Goal: Feedback & Contribution: Leave review/rating

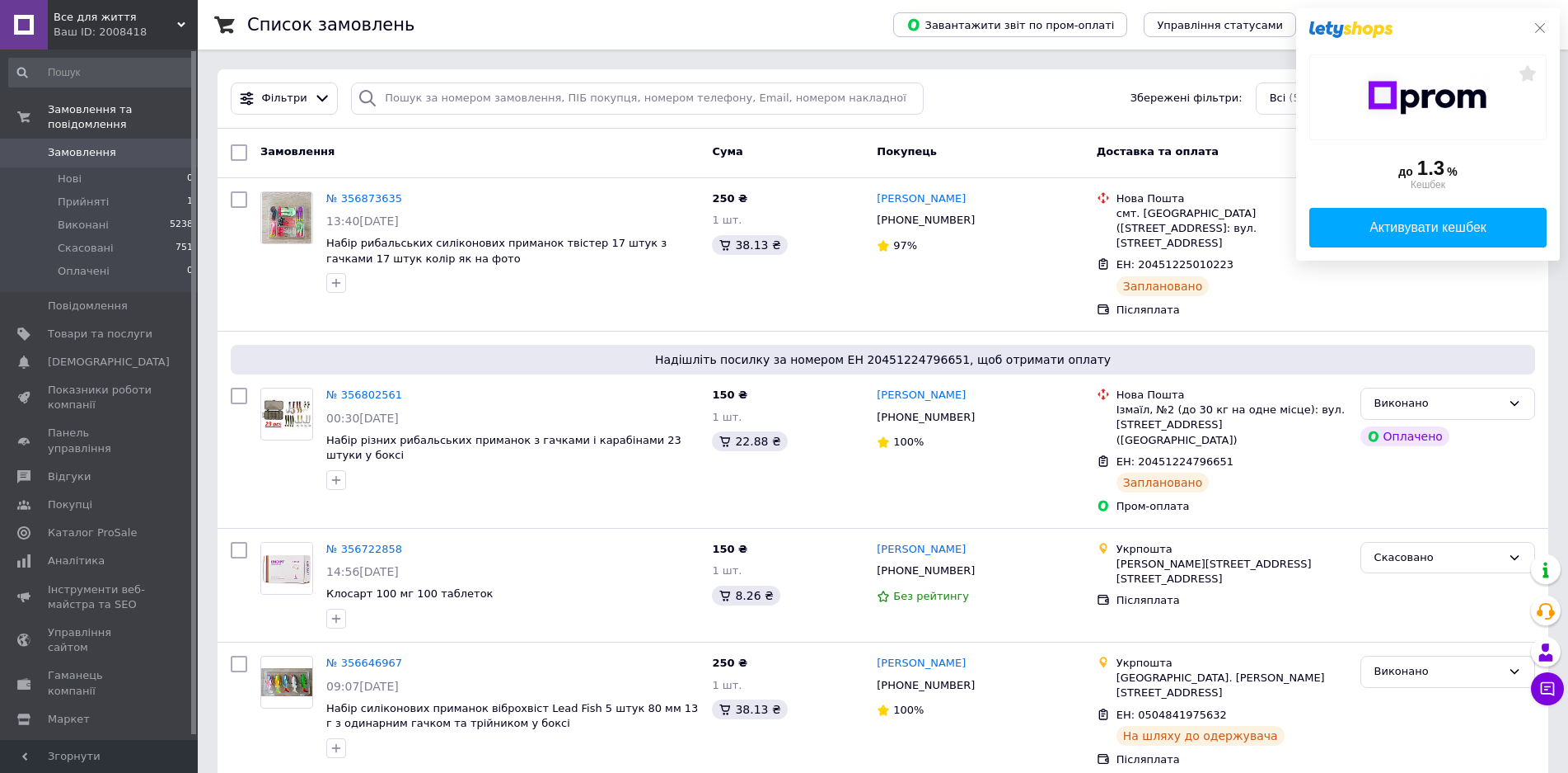
click at [1539, 21] on button at bounding box center [1540, 27] width 13 height 13
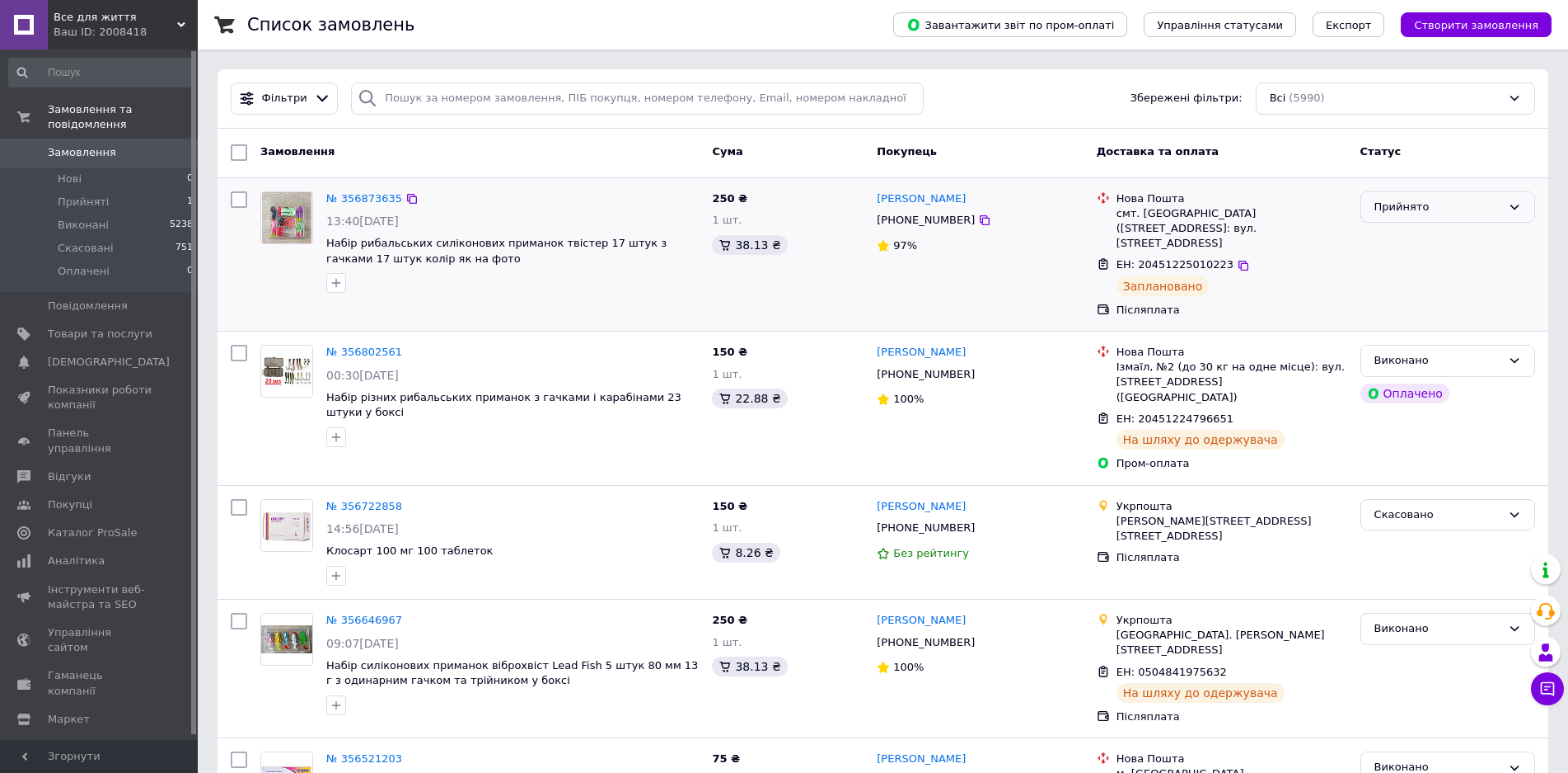
click at [1455, 202] on div "Прийнято" at bounding box center [1438, 208] width 127 height 18
click at [1445, 236] on li "Виконано" at bounding box center [1448, 241] width 173 height 31
click at [85, 469] on span "Відгуки" at bounding box center [99, 476] width 105 height 15
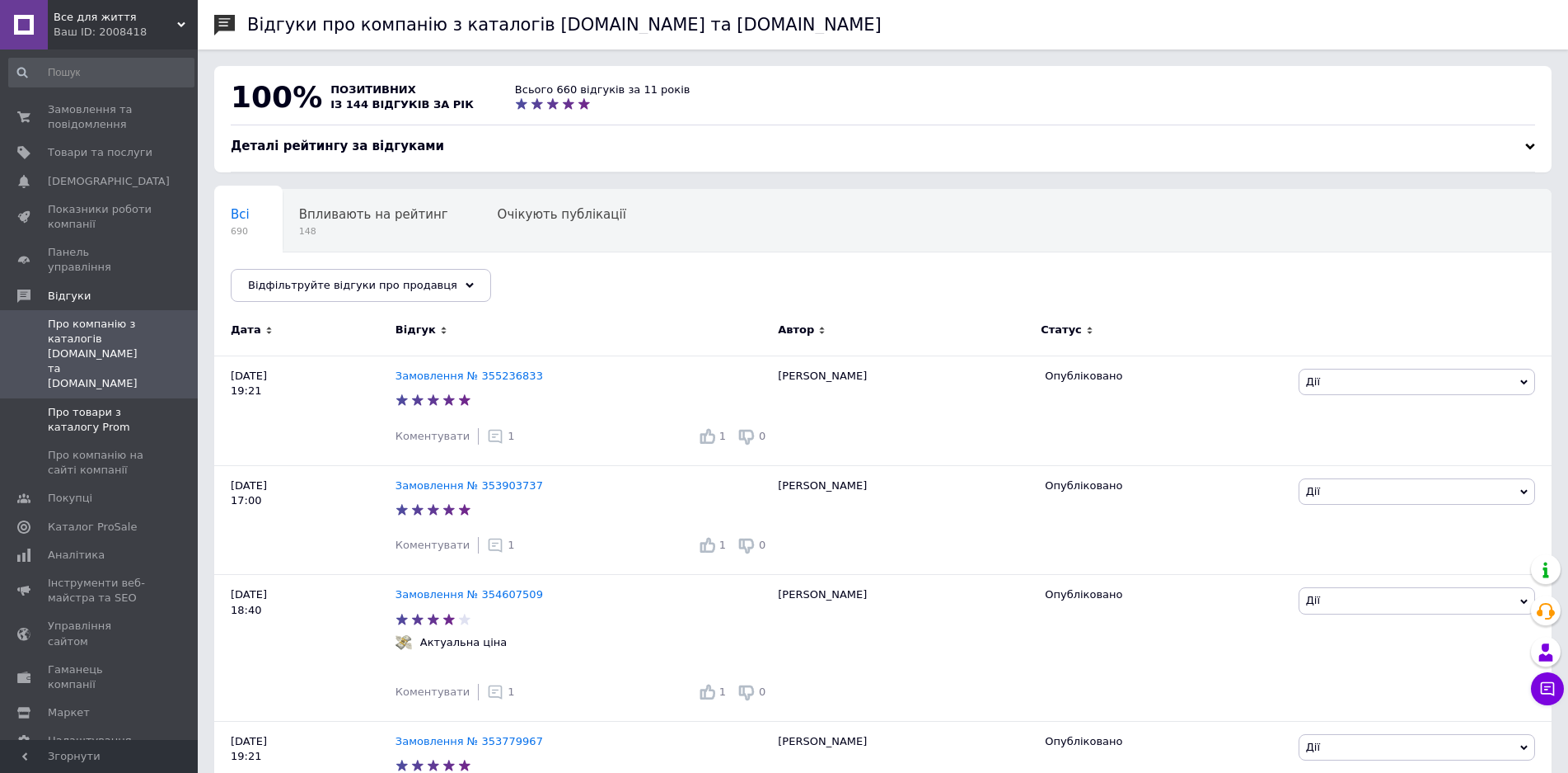
click at [68, 405] on span "Про товари з каталогу Prom" at bounding box center [99, 419] width 105 height 30
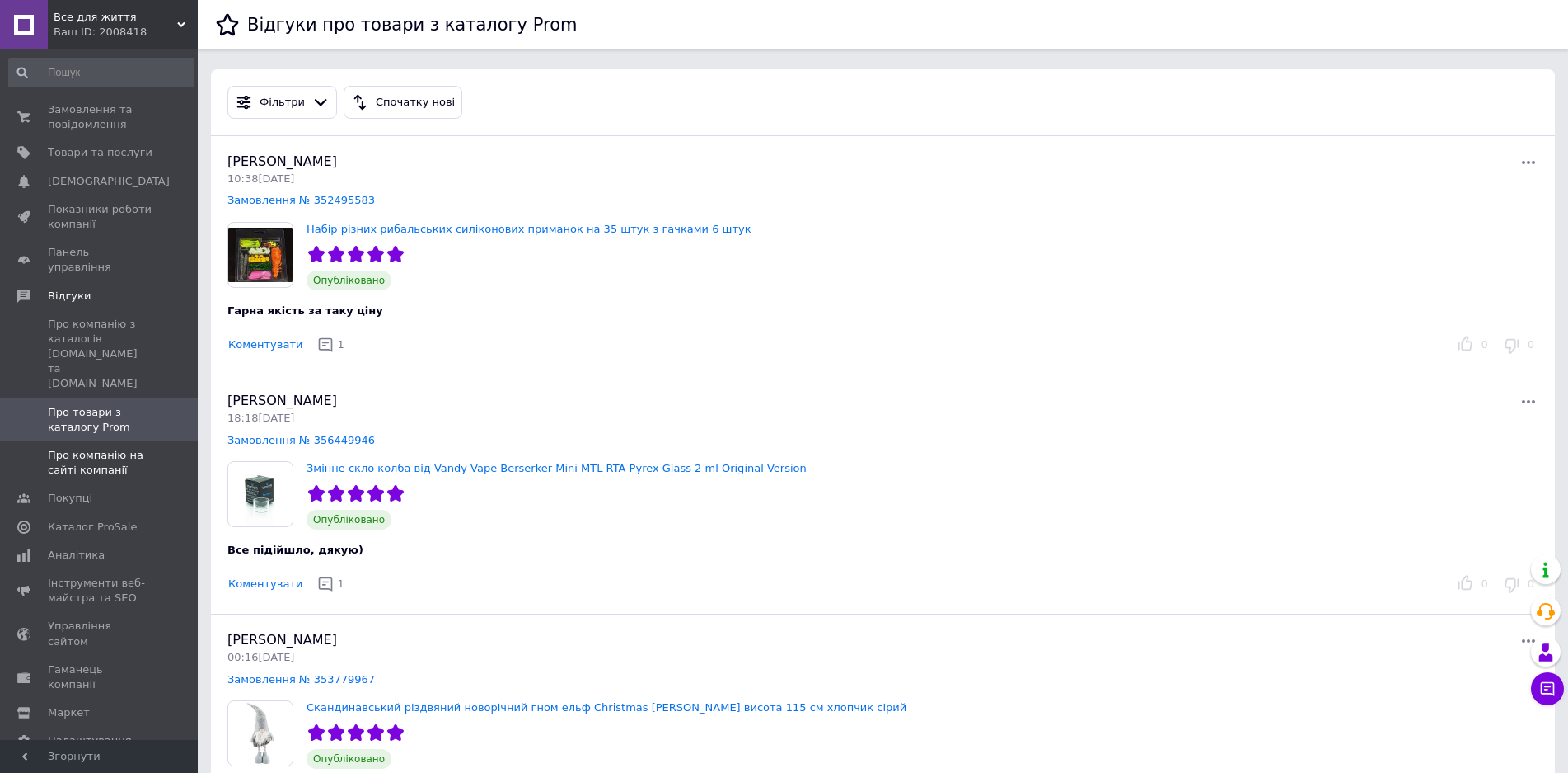
click at [100, 448] on span "Про компанію на сайті компанії" at bounding box center [99, 463] width 105 height 30
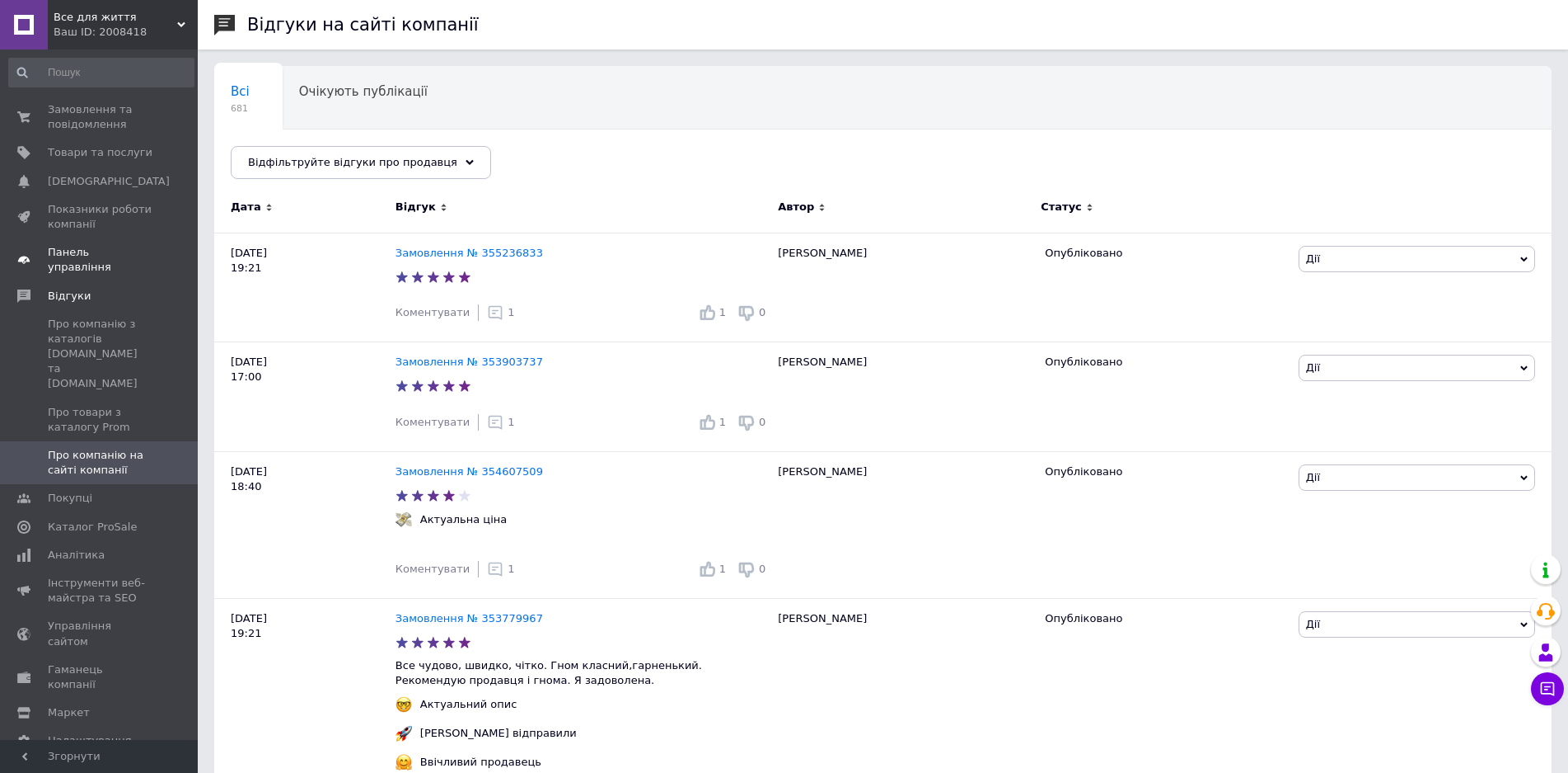
click at [93, 241] on link "Панель управління" at bounding box center [101, 259] width 203 height 43
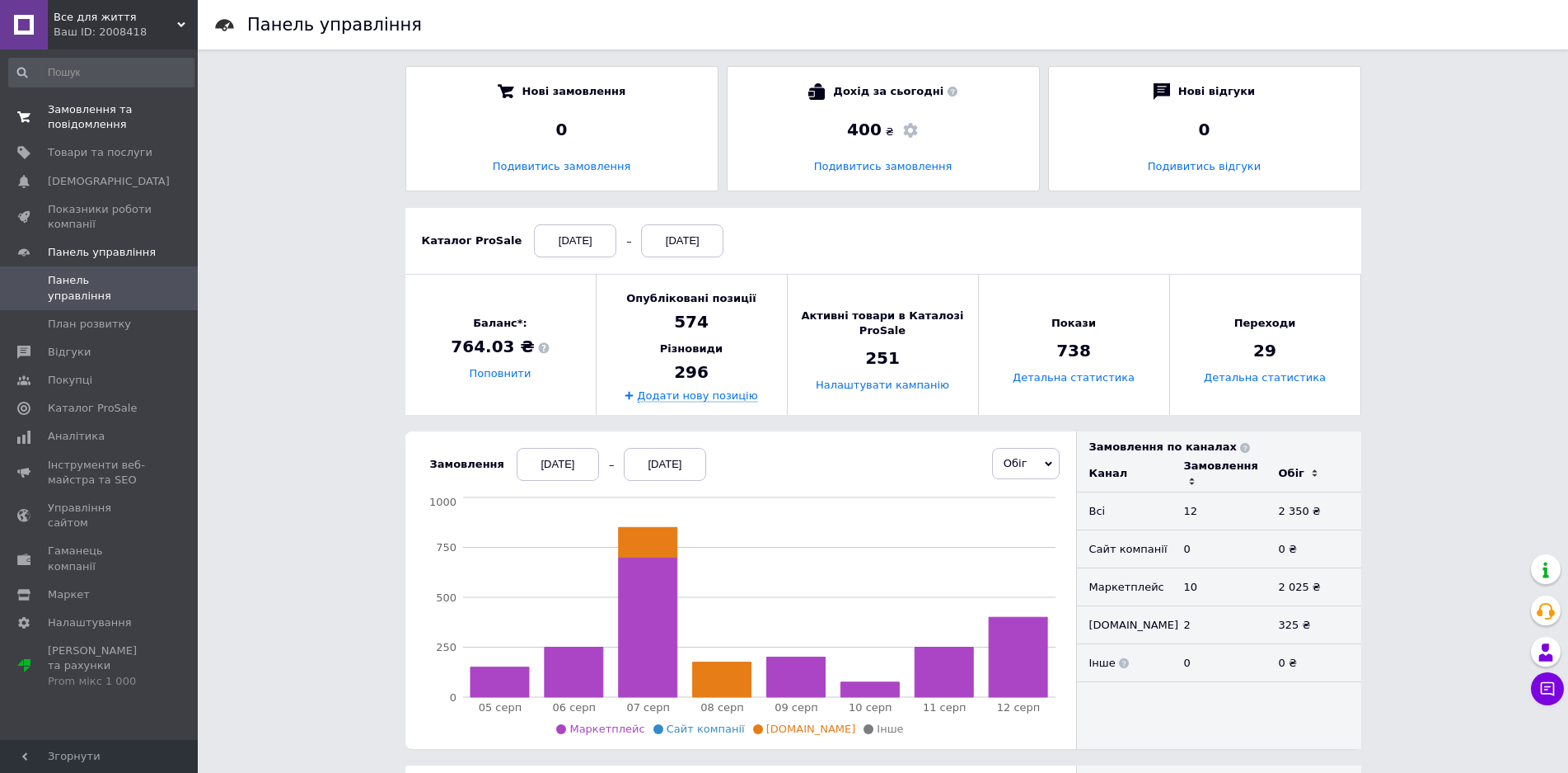
click at [84, 116] on span "Замовлення та повідомлення" at bounding box center [99, 117] width 105 height 30
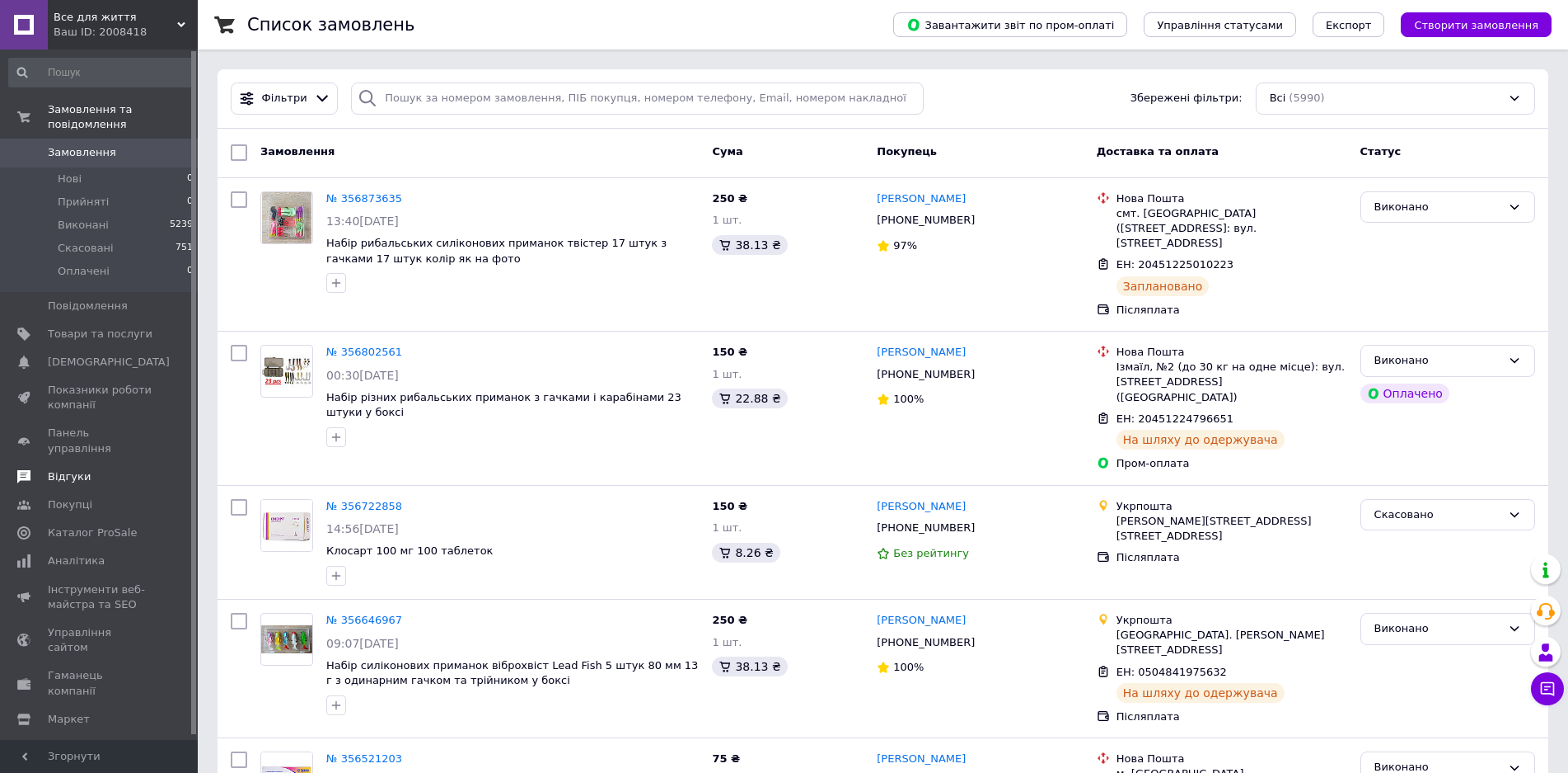
click at [81, 469] on span "Відгуки" at bounding box center [69, 476] width 43 height 15
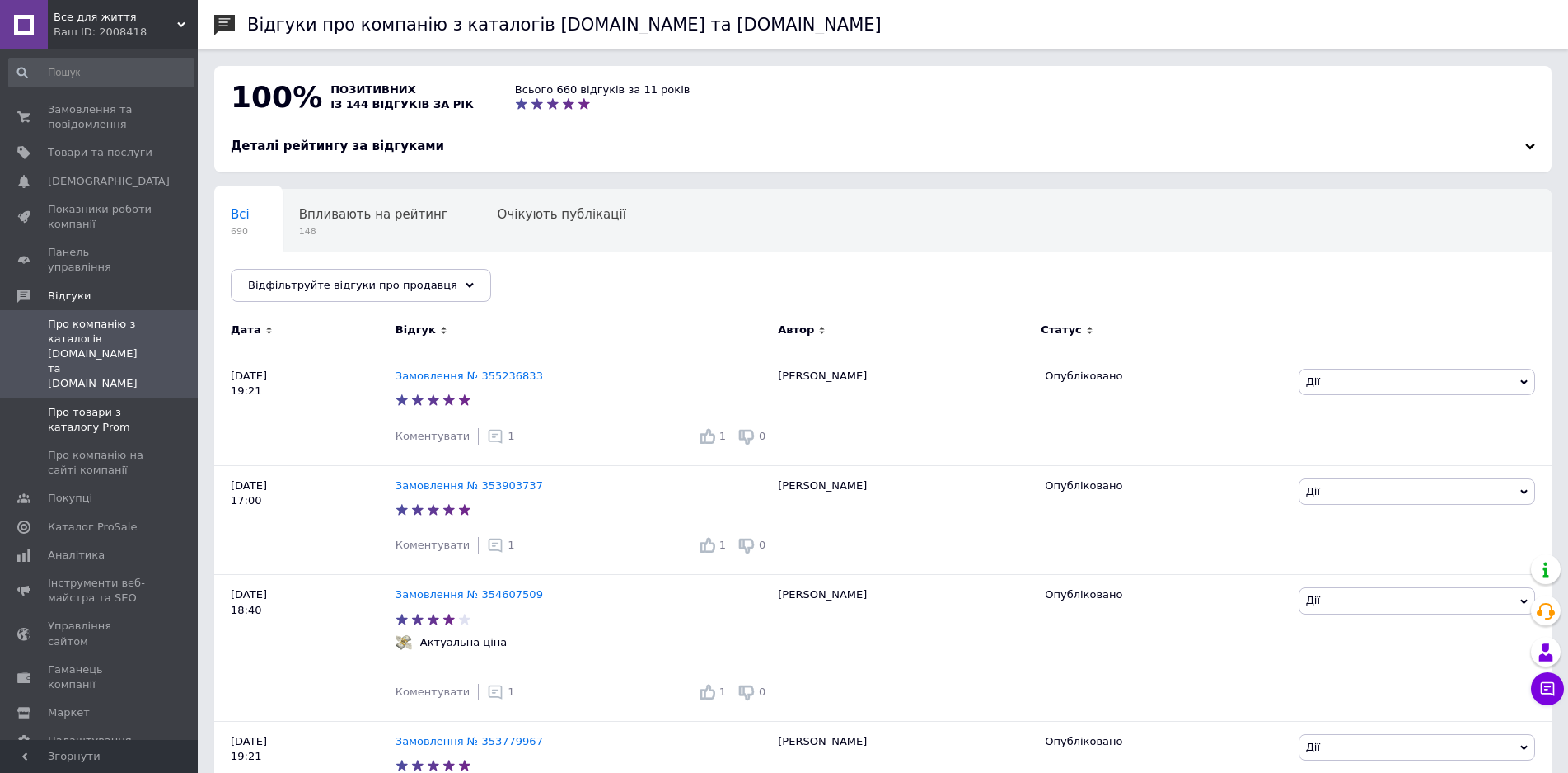
click at [75, 405] on span "Про товари з каталогу Prom" at bounding box center [99, 419] width 105 height 30
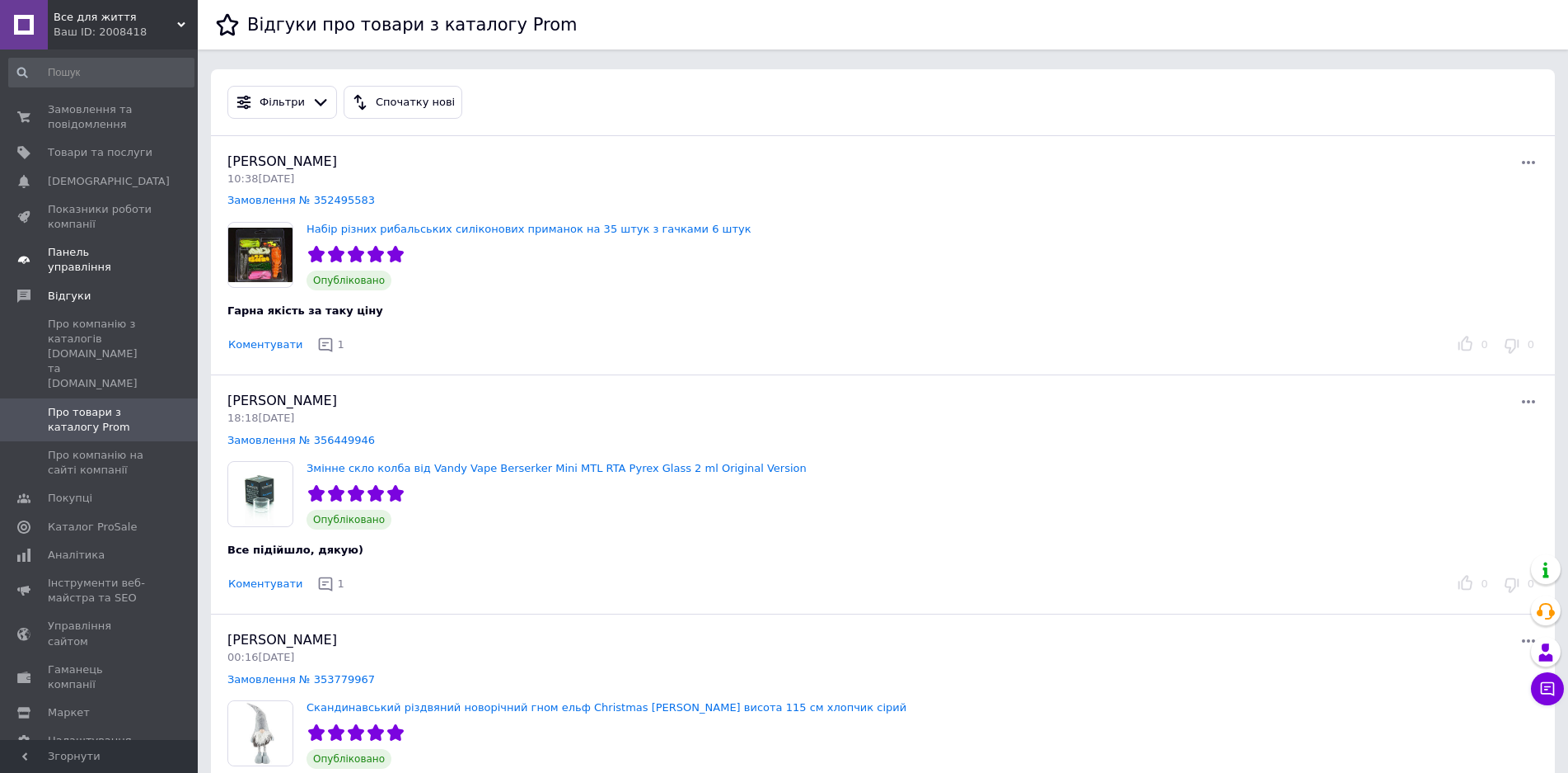
click at [97, 243] on link "Панель управління" at bounding box center [101, 259] width 203 height 43
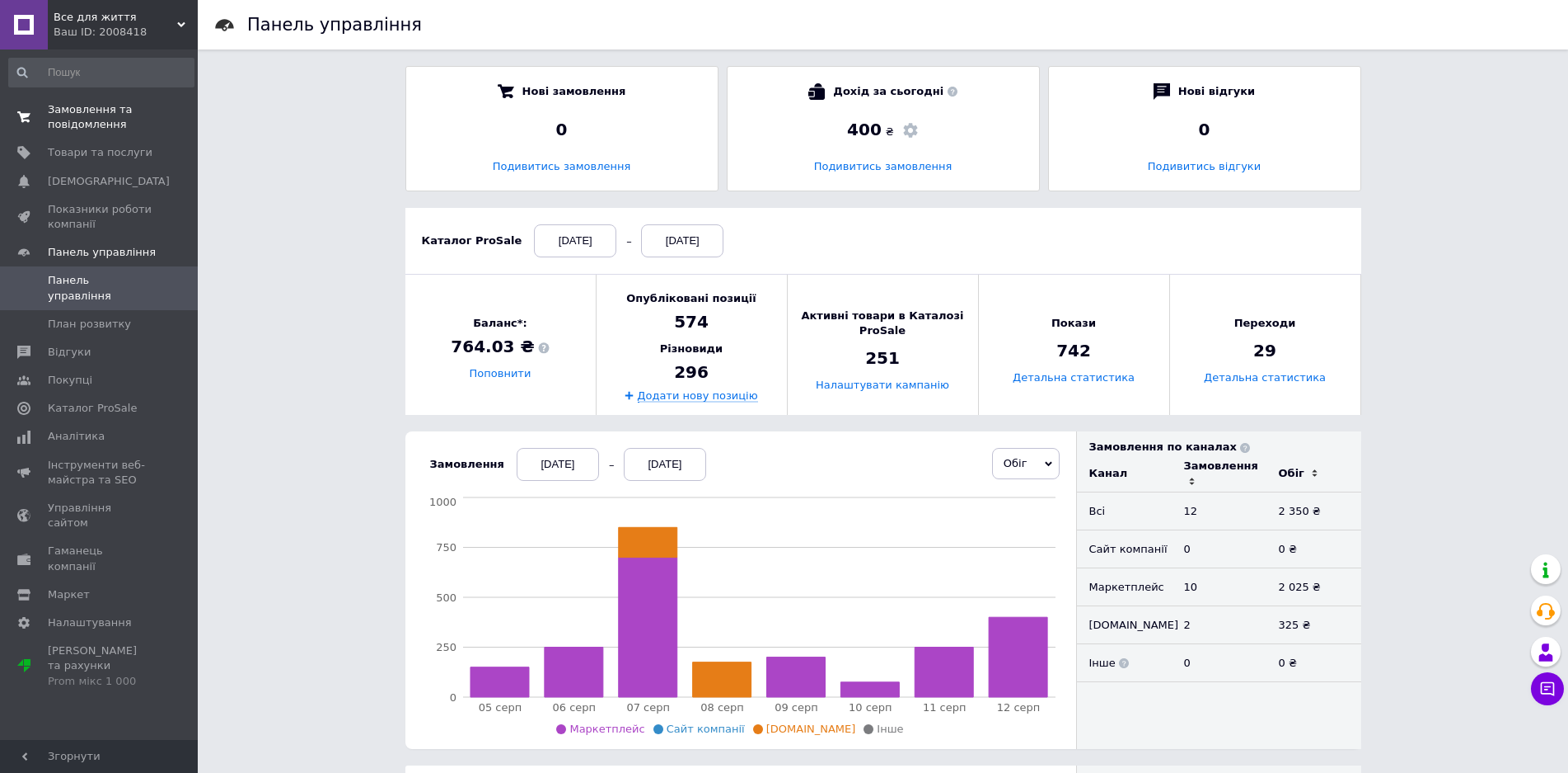
click at [89, 119] on span "Замовлення та повідомлення" at bounding box center [99, 117] width 105 height 30
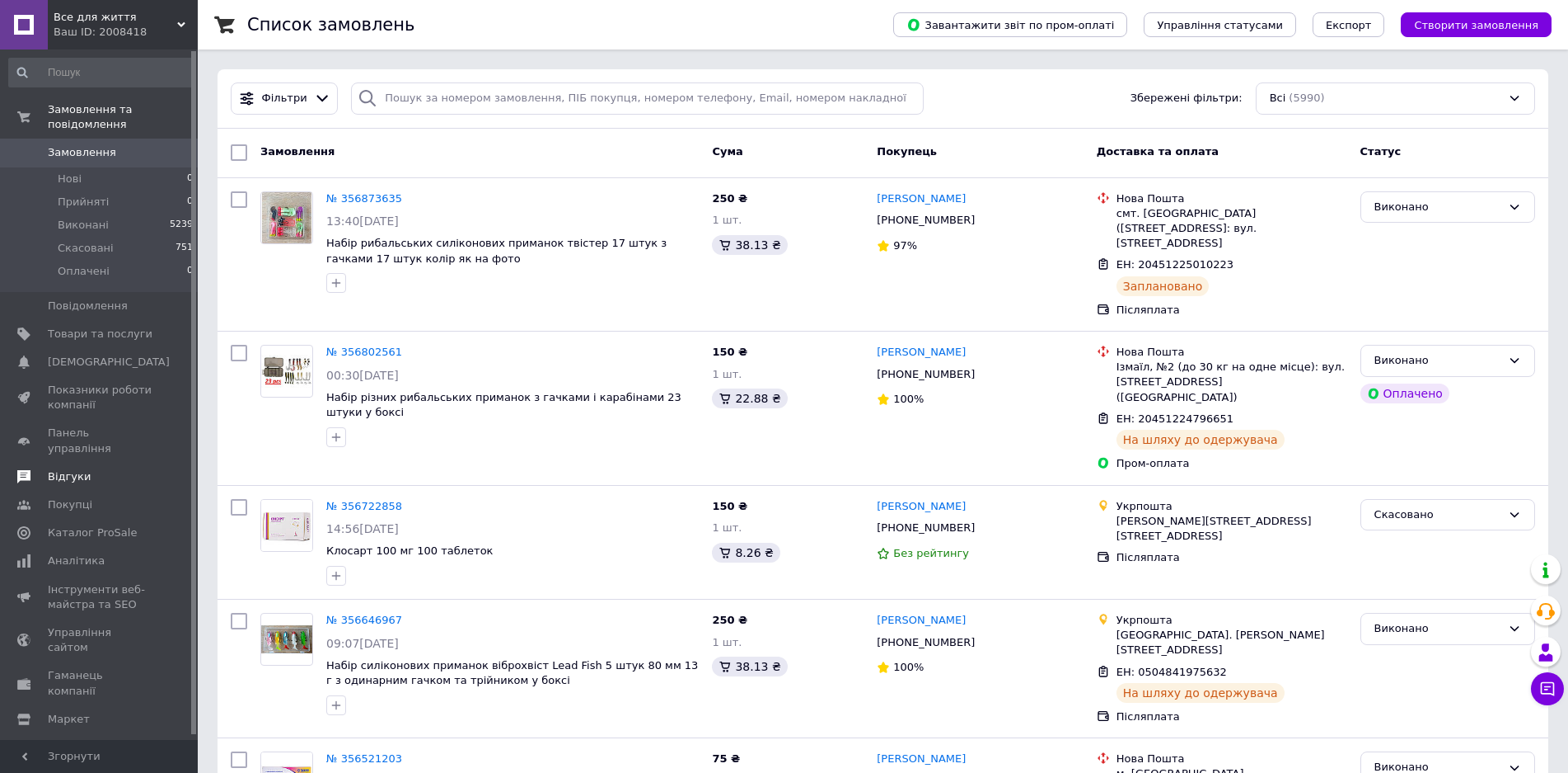
click at [99, 469] on span "Відгуки" at bounding box center [99, 476] width 105 height 15
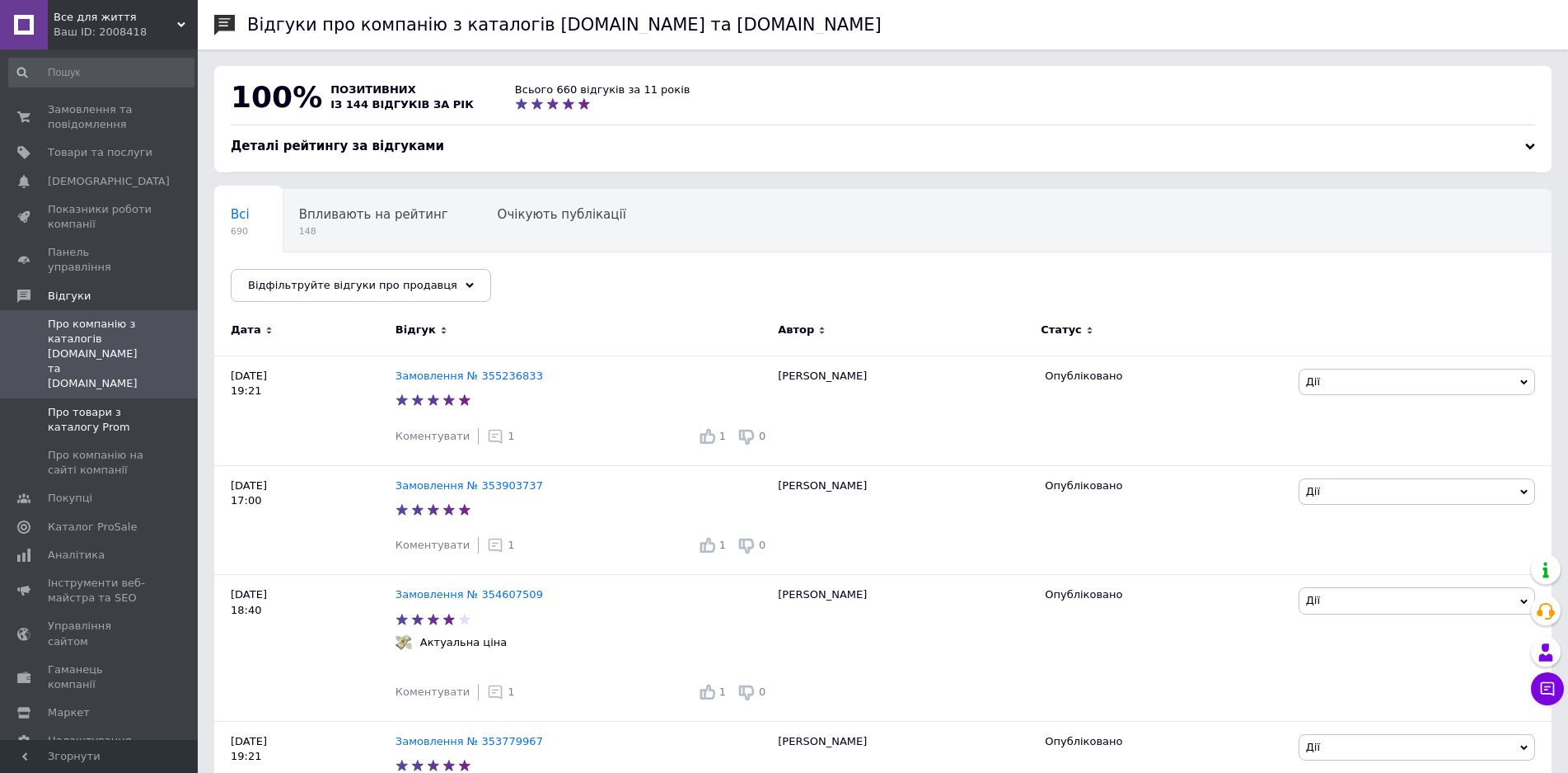
click at [93, 405] on span "Про товари з каталогу Prom" at bounding box center [99, 419] width 105 height 30
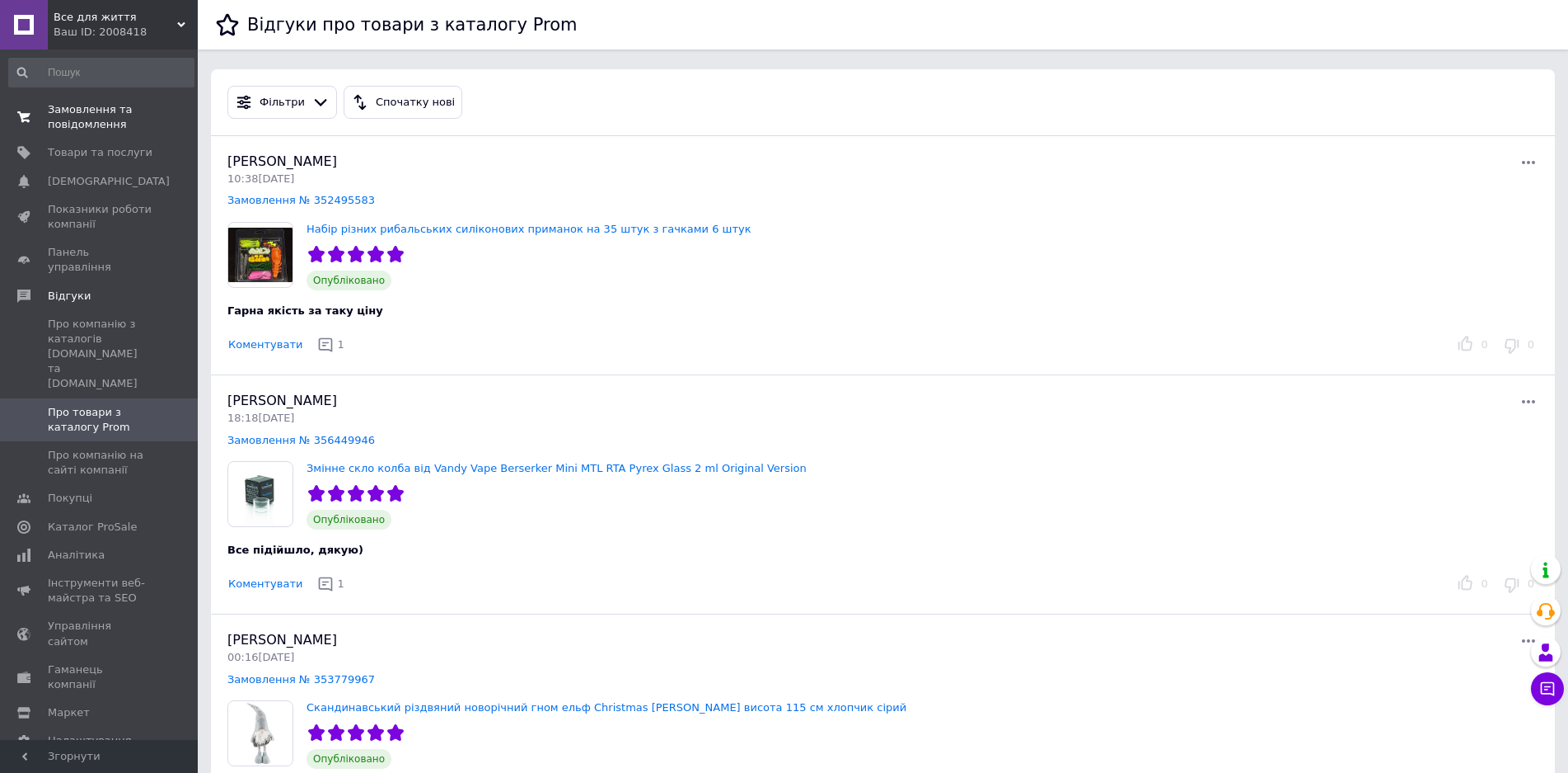
click at [98, 111] on span "Замовлення та повідомлення" at bounding box center [99, 117] width 105 height 30
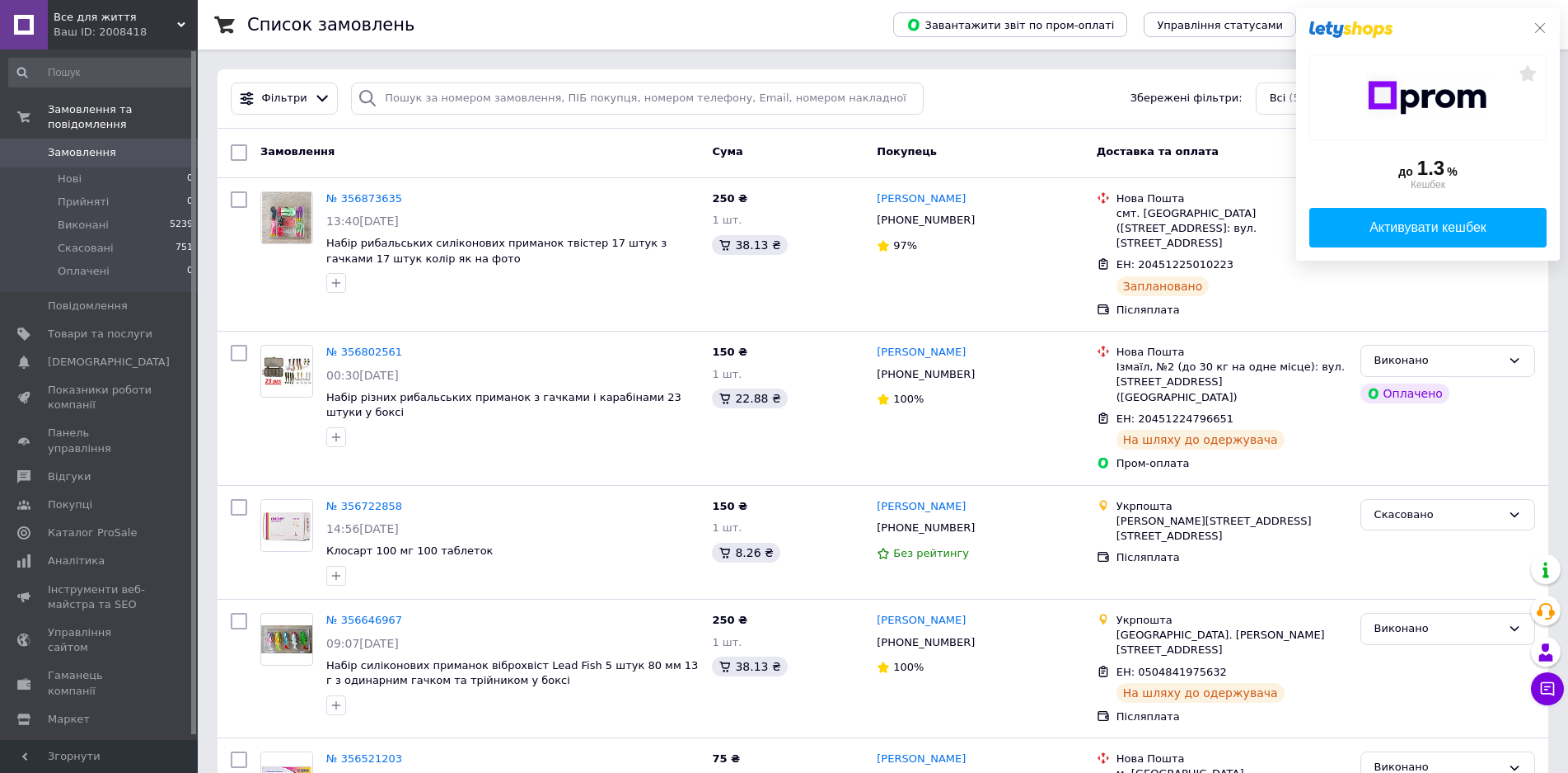
click at [1543, 27] on icon at bounding box center [1540, 27] width 13 height 13
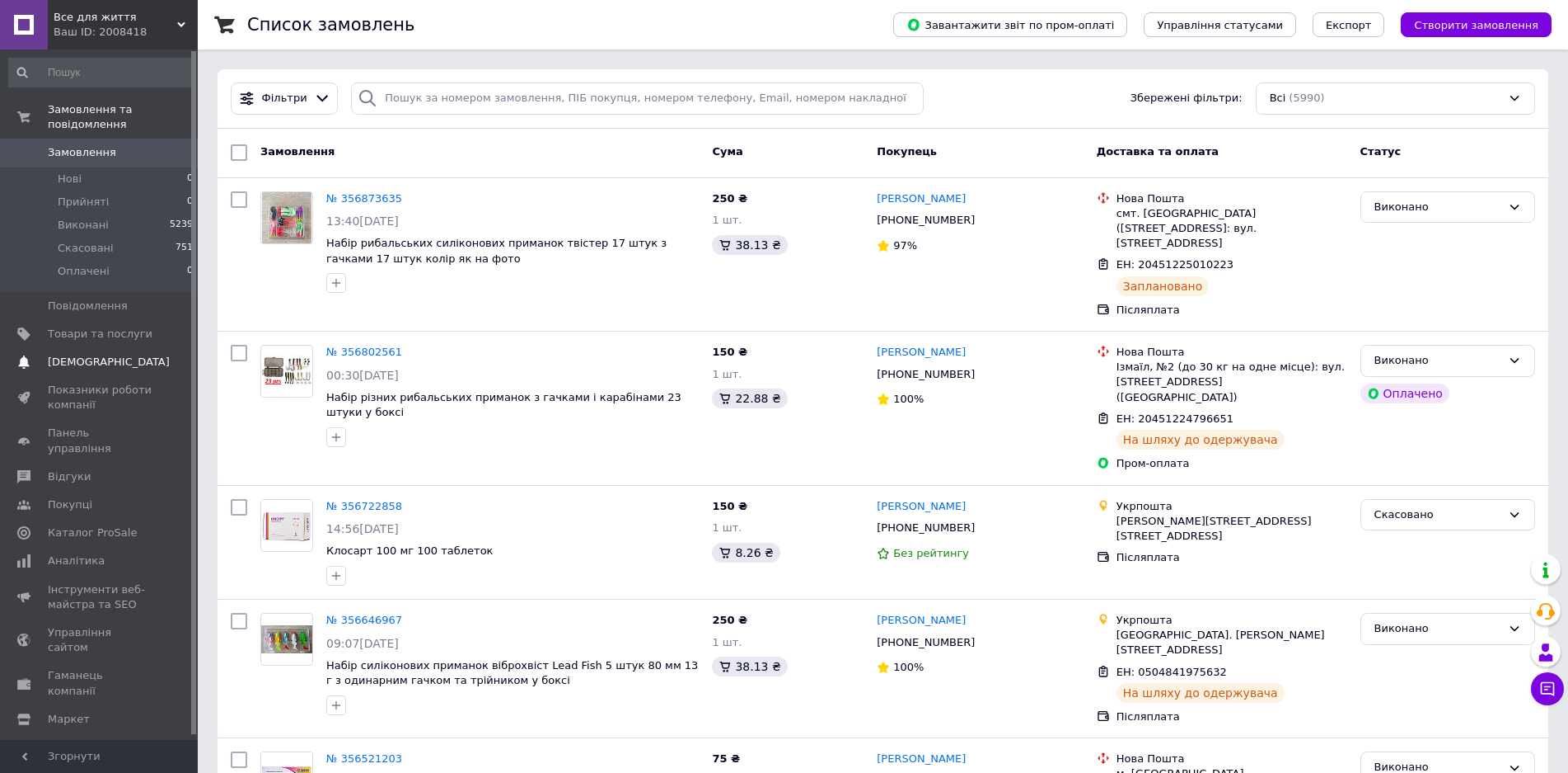
click at [120, 354] on span "[DEMOGRAPHIC_DATA]" at bounding box center [99, 361] width 105 height 15
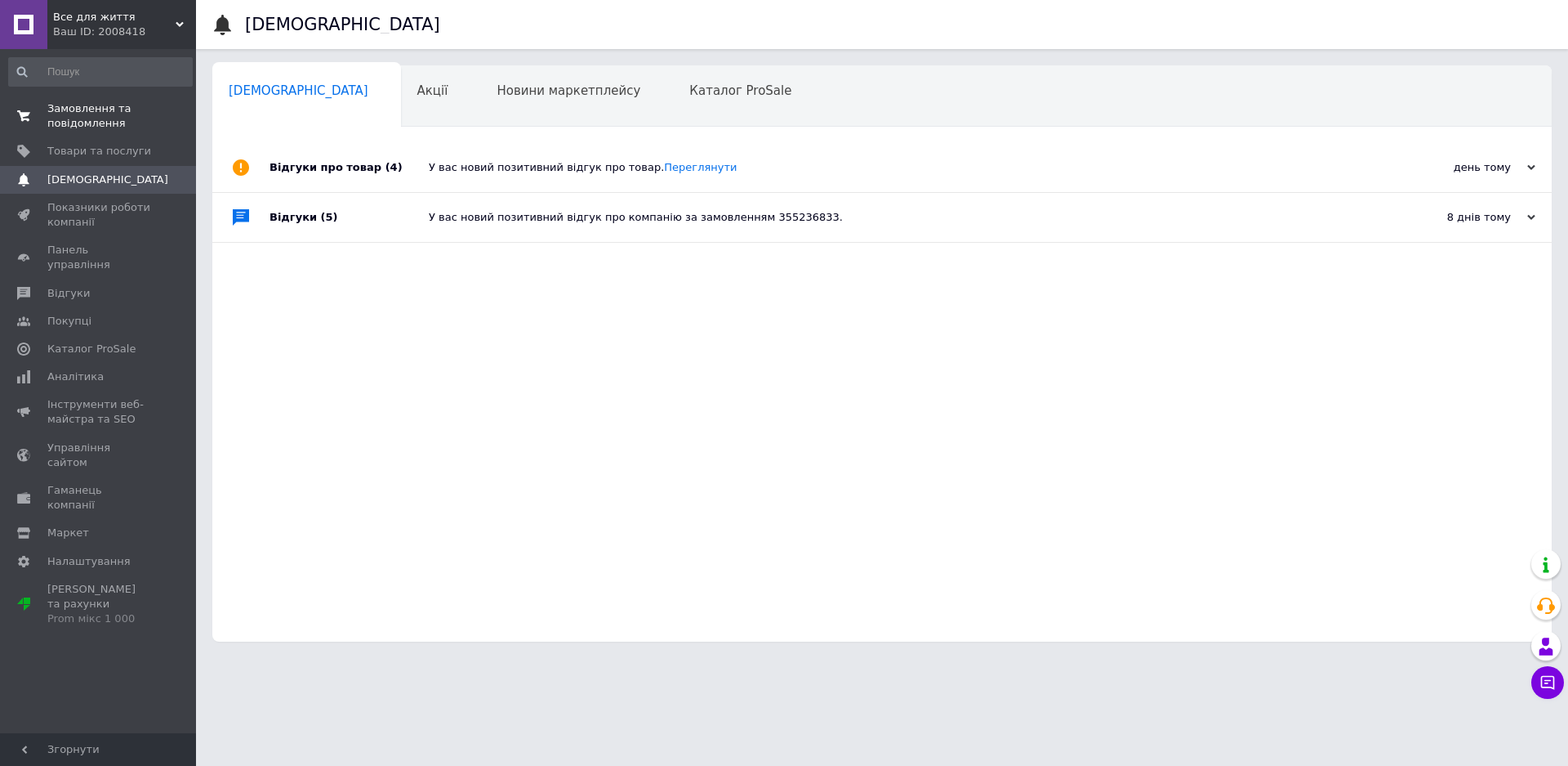
click at [88, 112] on span "Замовлення та повідомлення" at bounding box center [98, 116] width 104 height 30
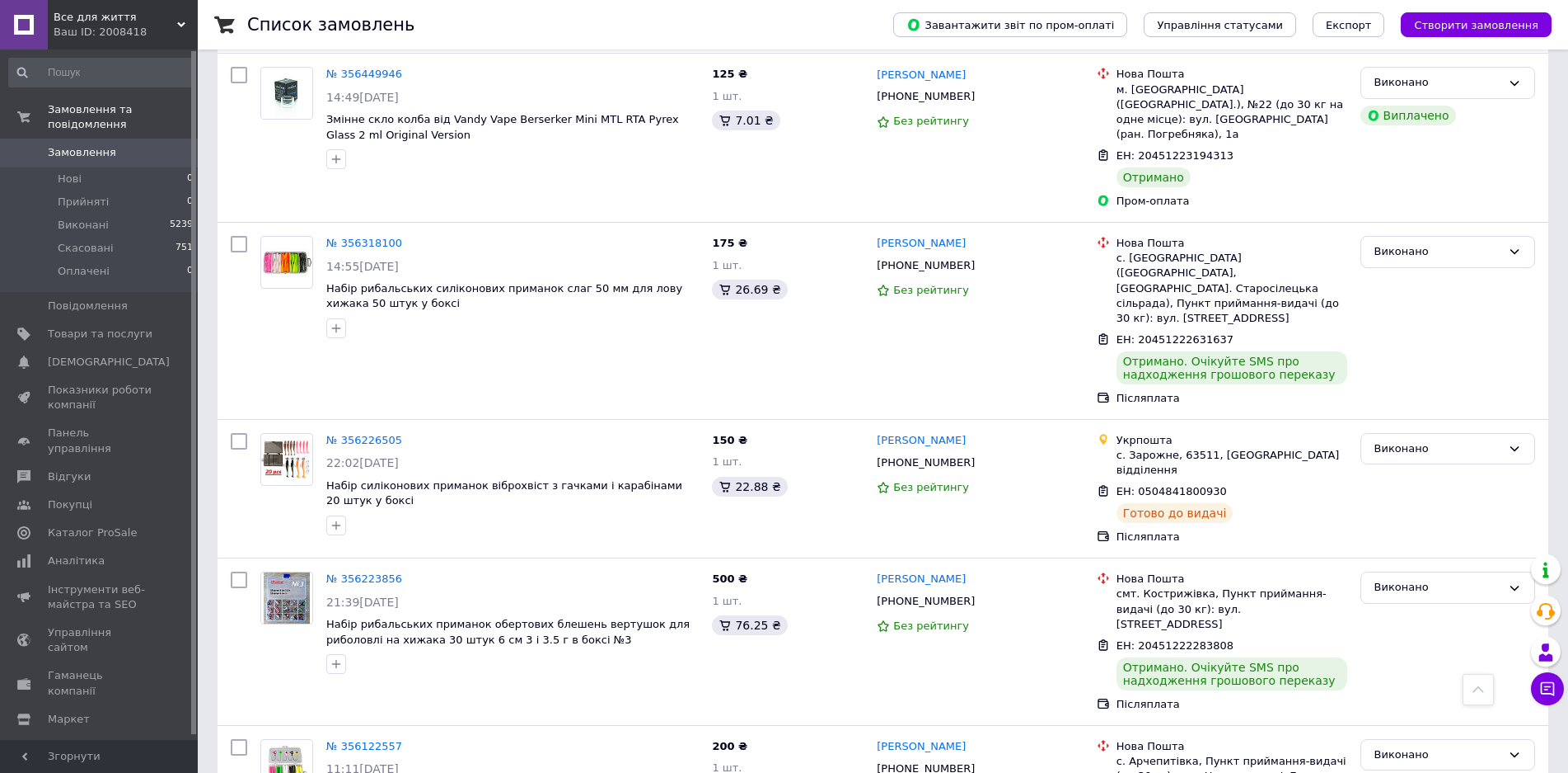
scroll to position [979, 0]
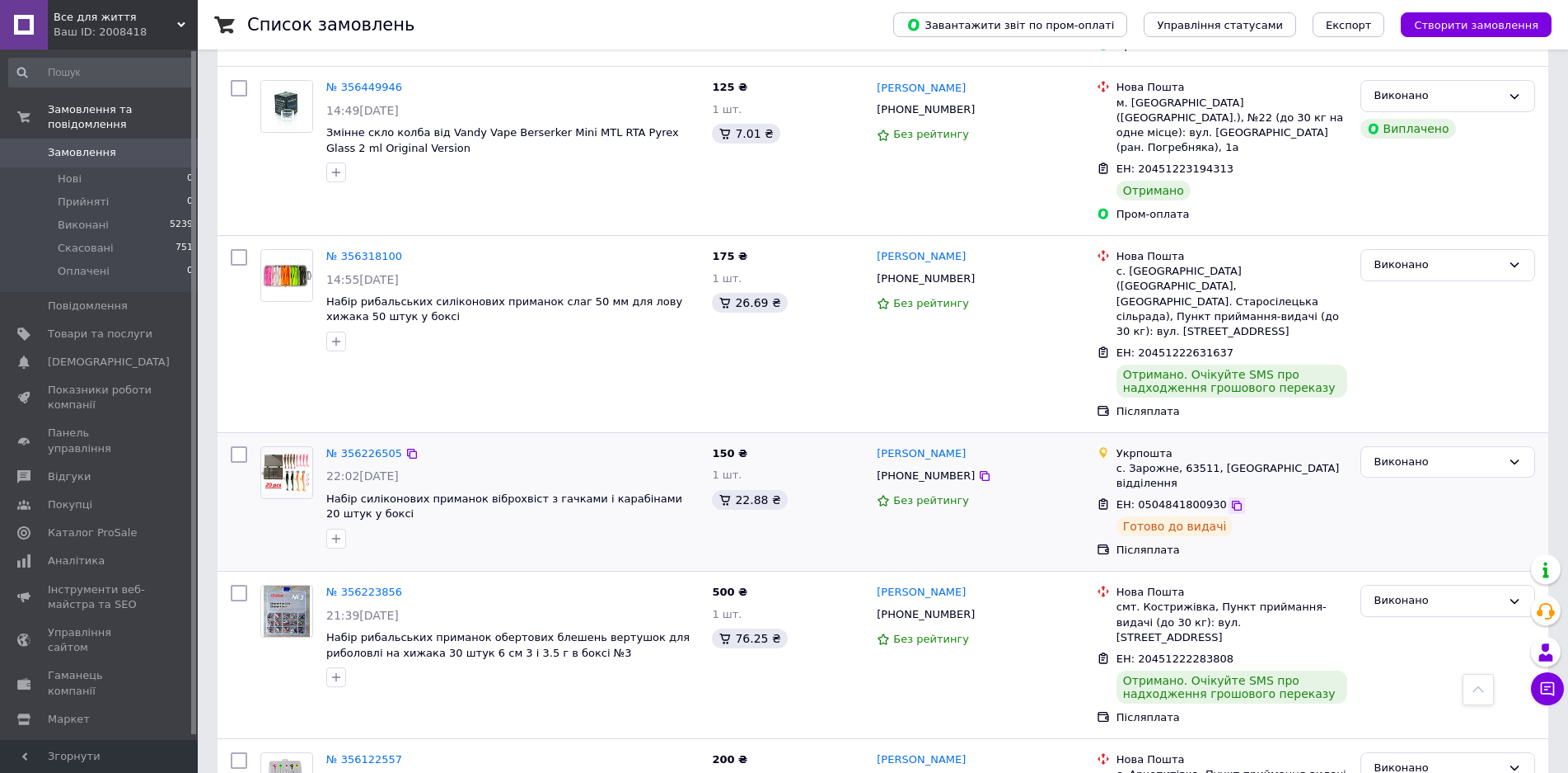
click at [1232, 500] on icon at bounding box center [1237, 505] width 10 height 10
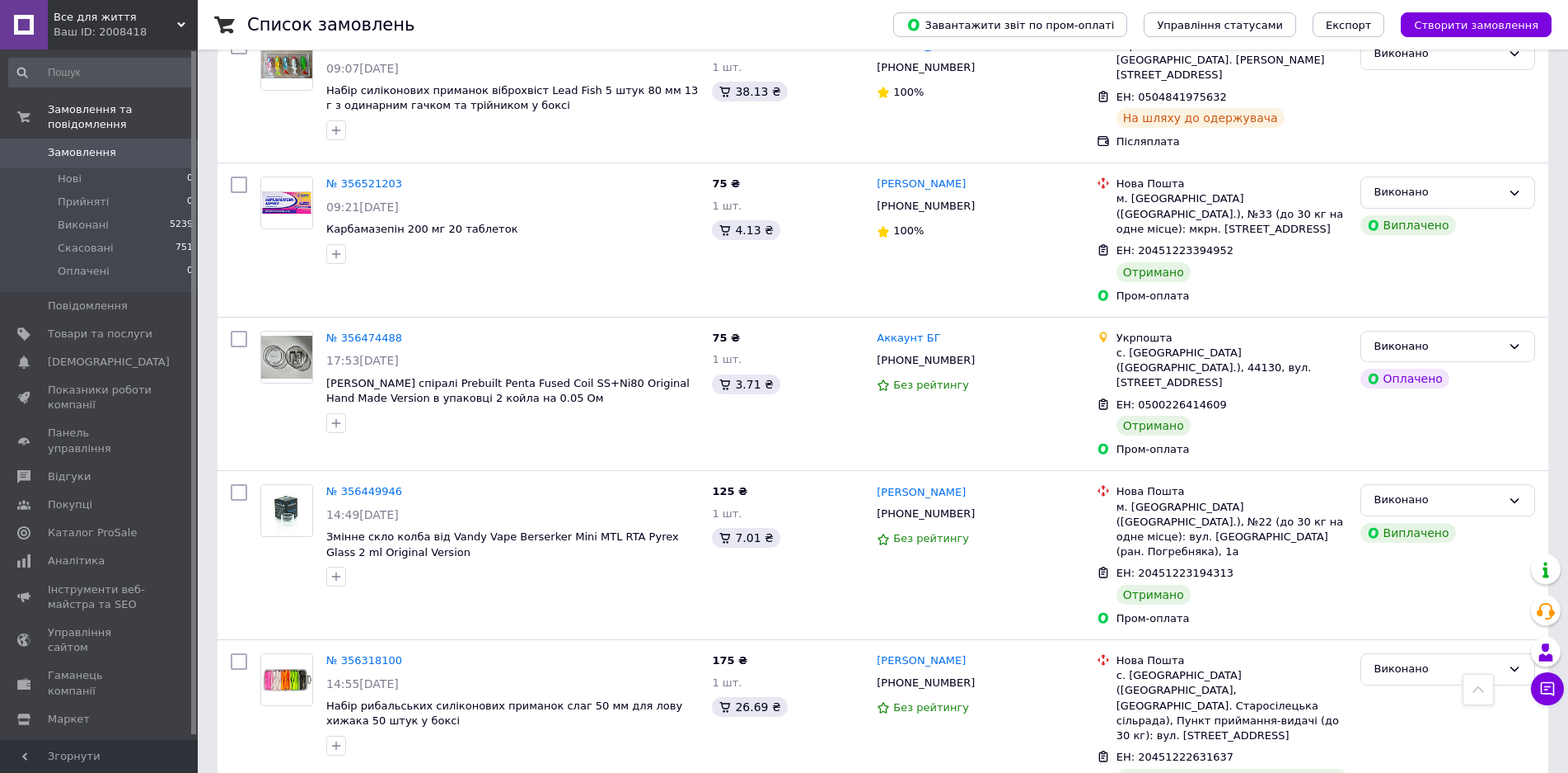
scroll to position [566, 0]
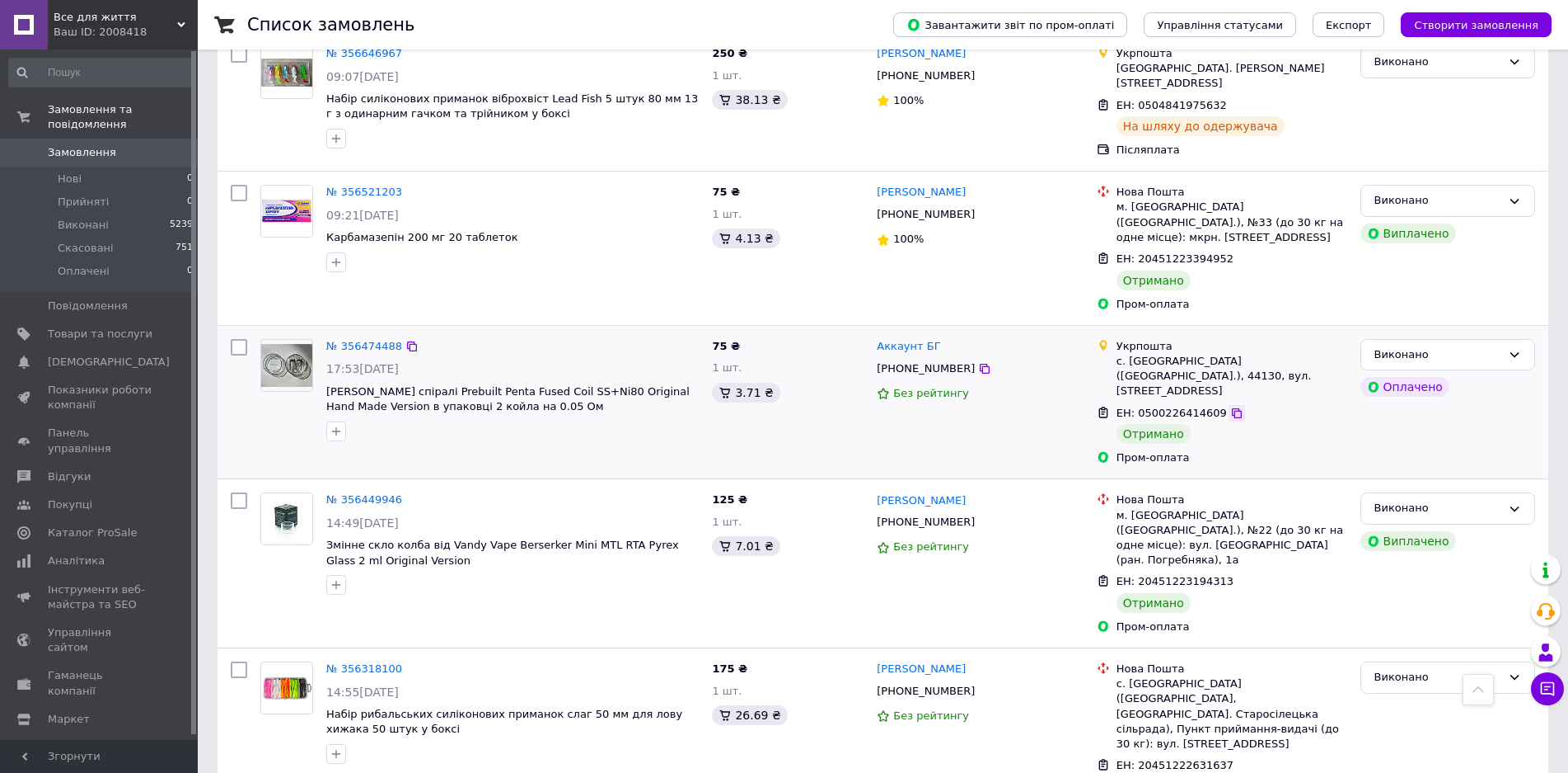
click at [1230, 406] on icon at bounding box center [1237, 412] width 13 height 13
click at [381, 339] on link "№ 356474488" at bounding box center [364, 346] width 76 height 12
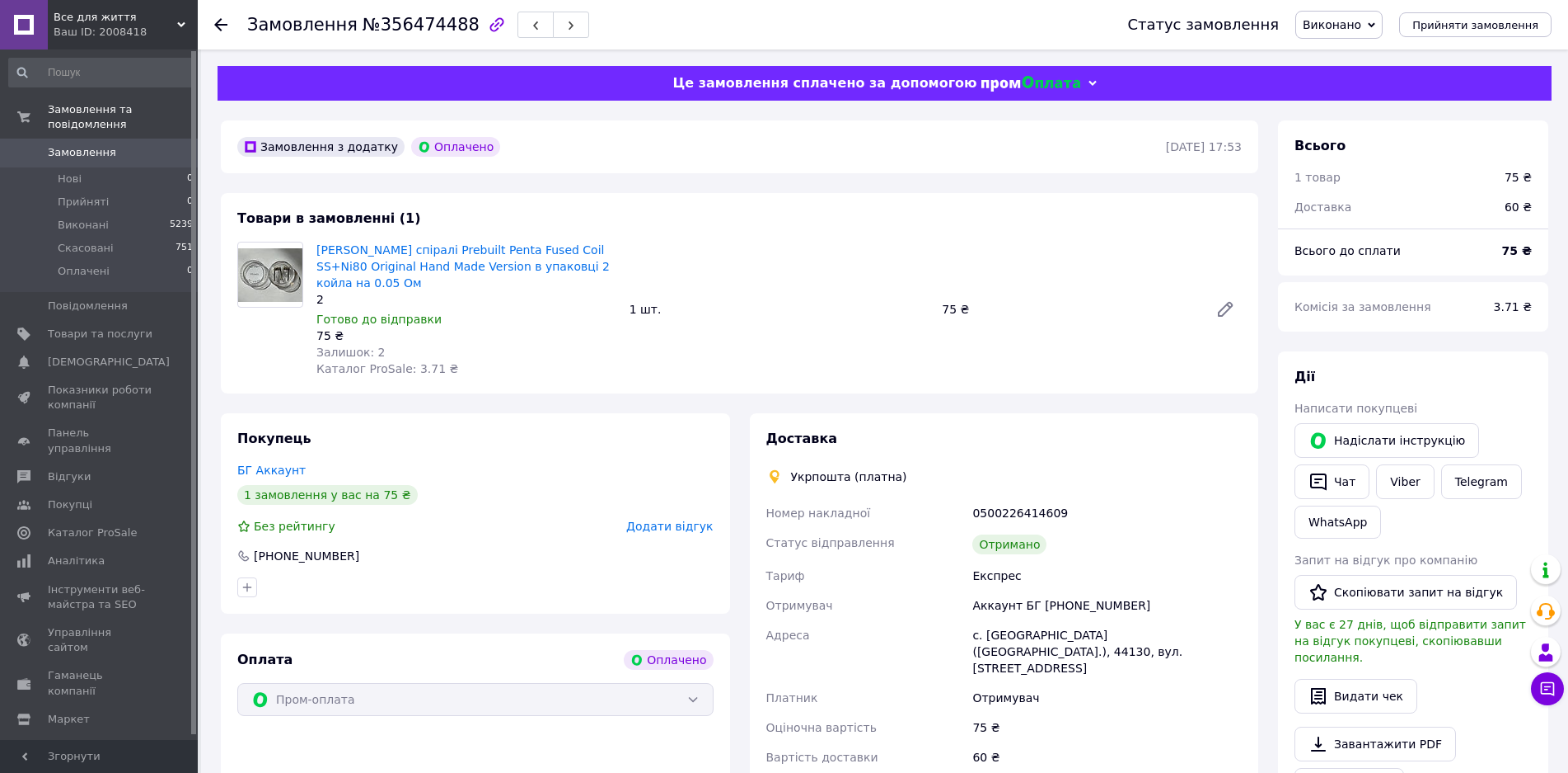
click at [685, 520] on span "Додати відгук" at bounding box center [670, 526] width 86 height 13
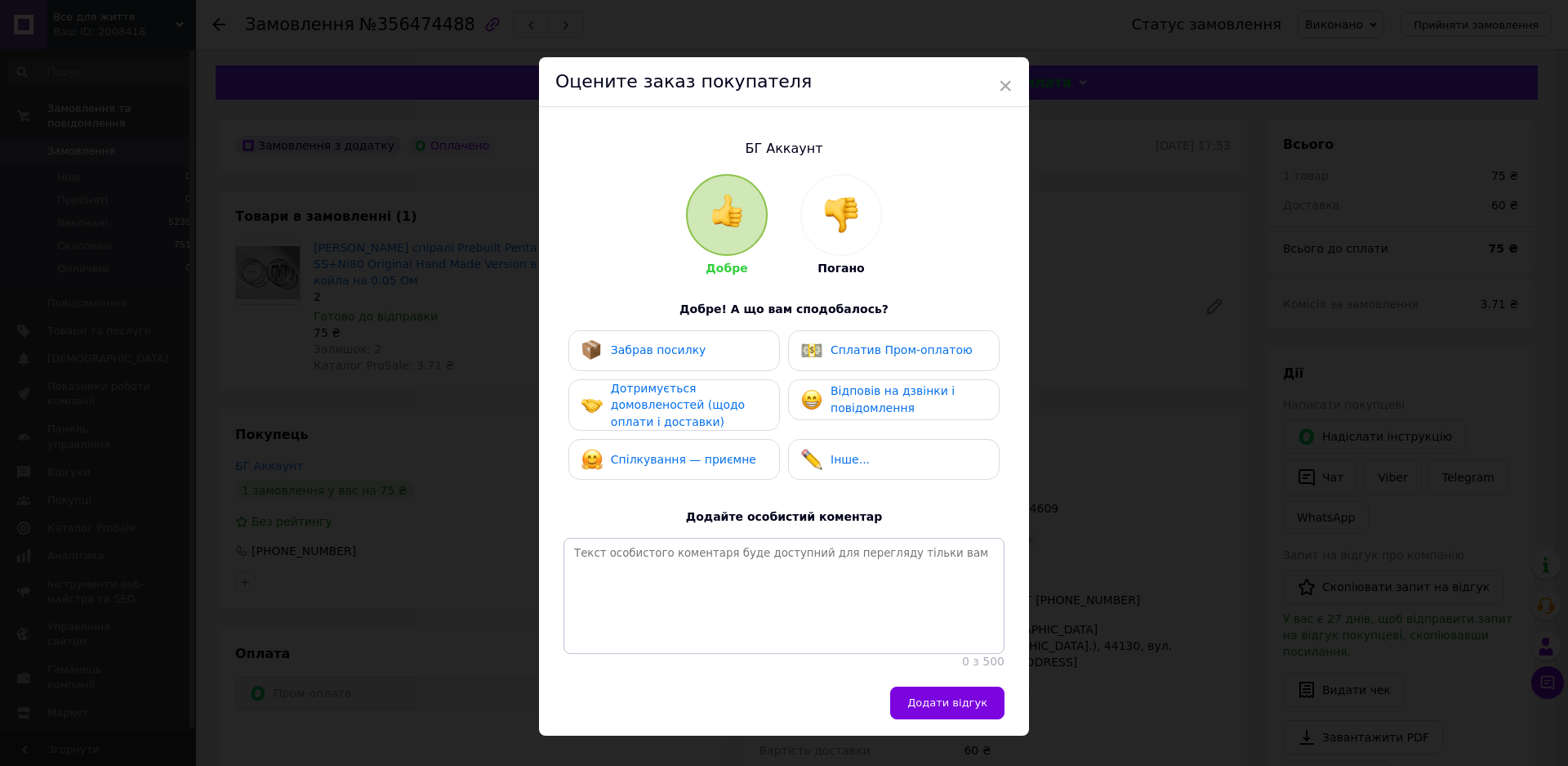
click at [665, 349] on span "Забрав посилку" at bounding box center [659, 349] width 96 height 13
click at [674, 397] on span "Дотримується домовленостей (щодо оплати і доставки)" at bounding box center [678, 404] width 134 height 46
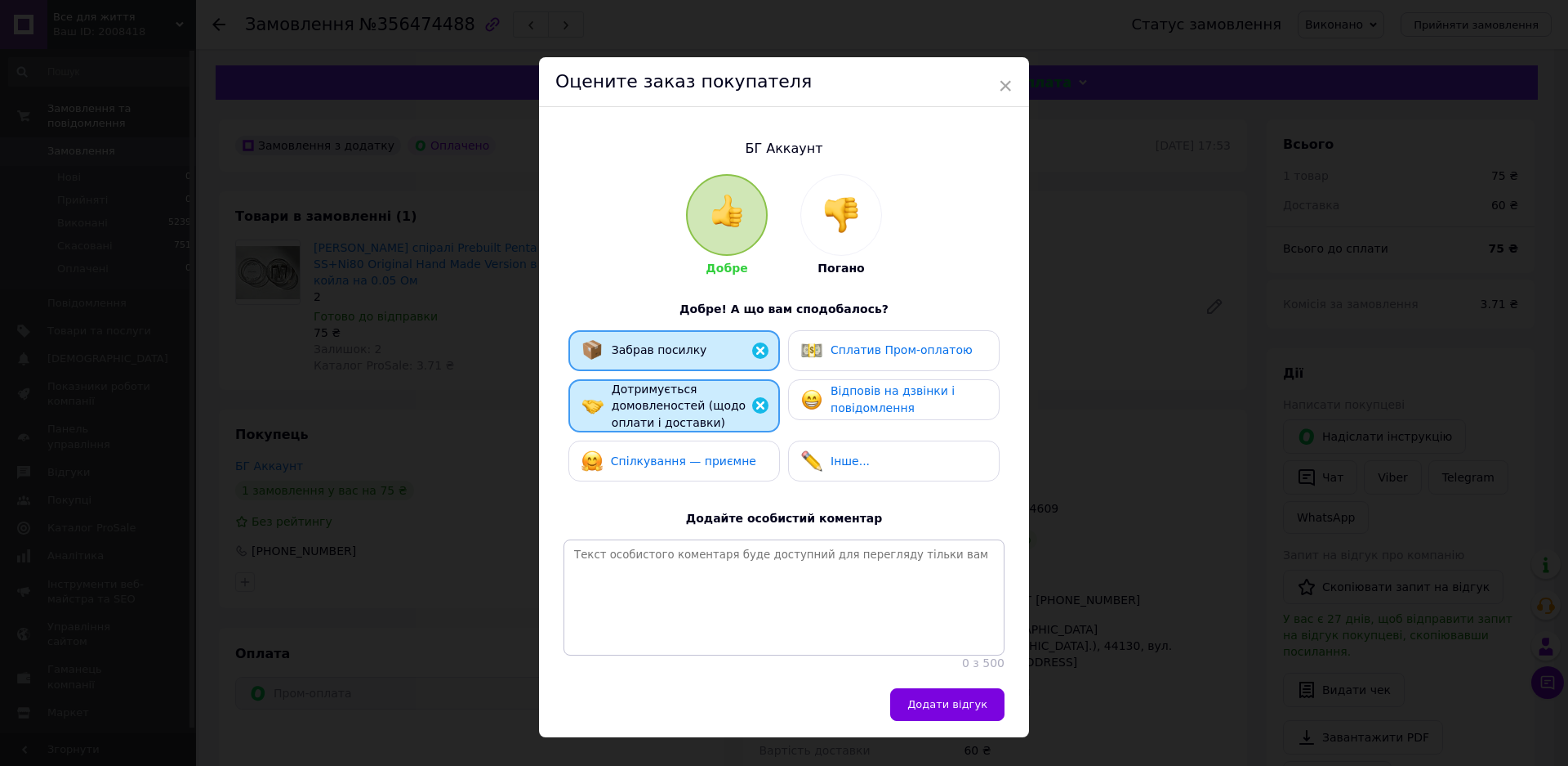
click at [685, 445] on div "Спілкування — приємне" at bounding box center [674, 460] width 212 height 41
click at [872, 351] on span "Сплатив Пром-оплатою" at bounding box center [902, 349] width 142 height 13
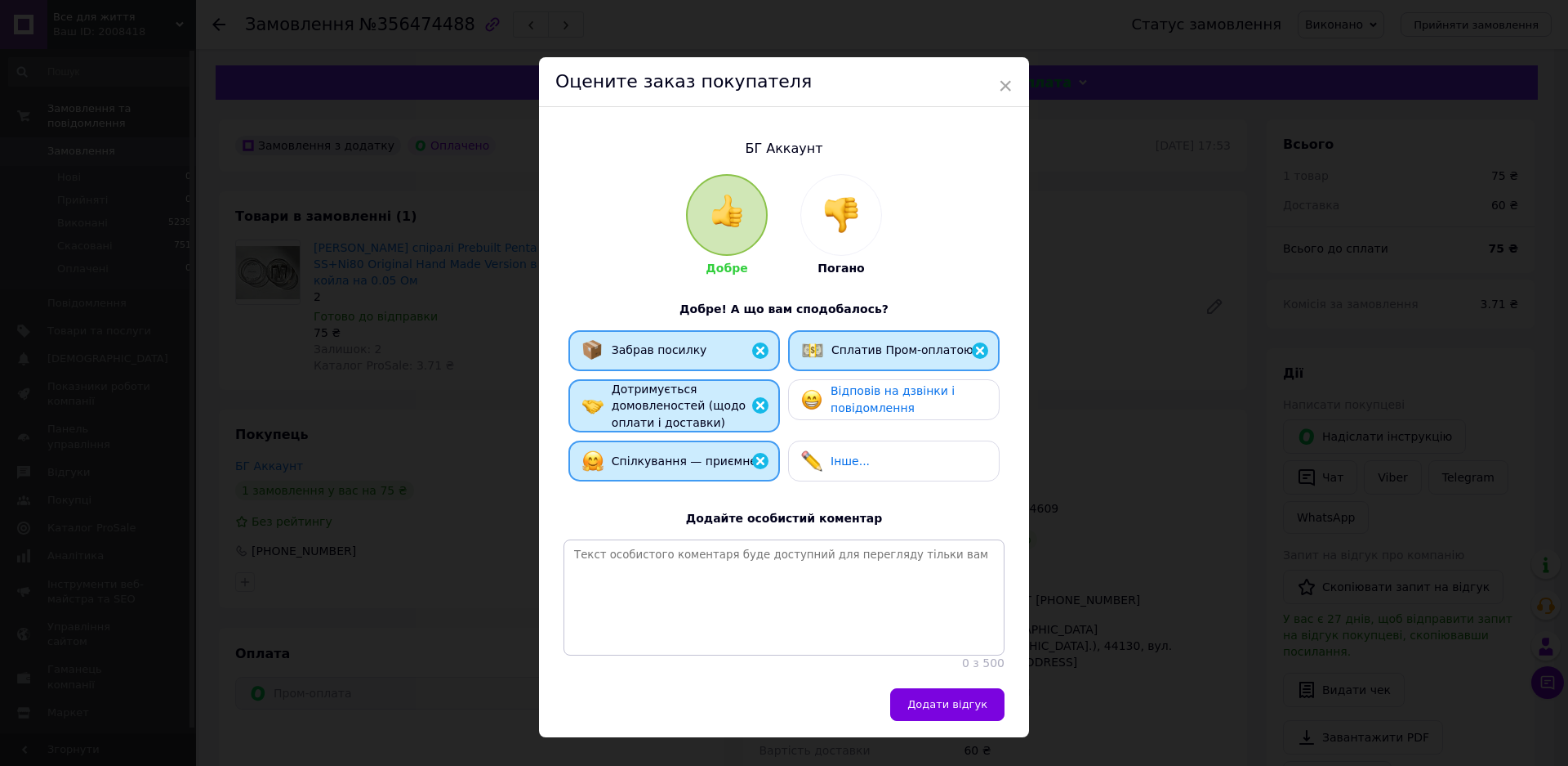
click at [884, 408] on span "Відповів на дзвінки і повідомлення" at bounding box center [893, 399] width 125 height 31
click at [956, 710] on span "Додати відгук" at bounding box center [948, 704] width 80 height 12
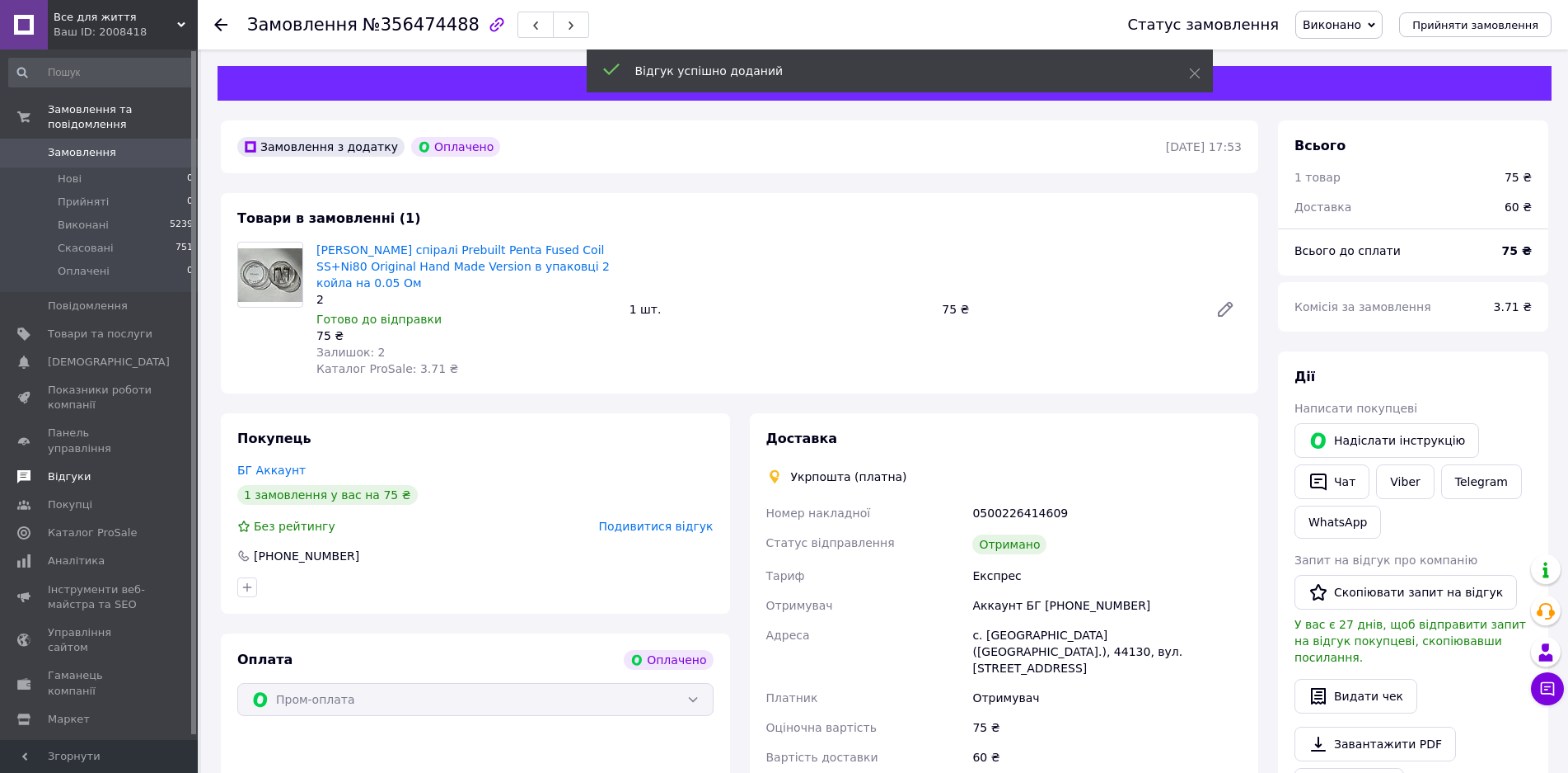
click at [108, 469] on span "Відгуки" at bounding box center [99, 476] width 105 height 15
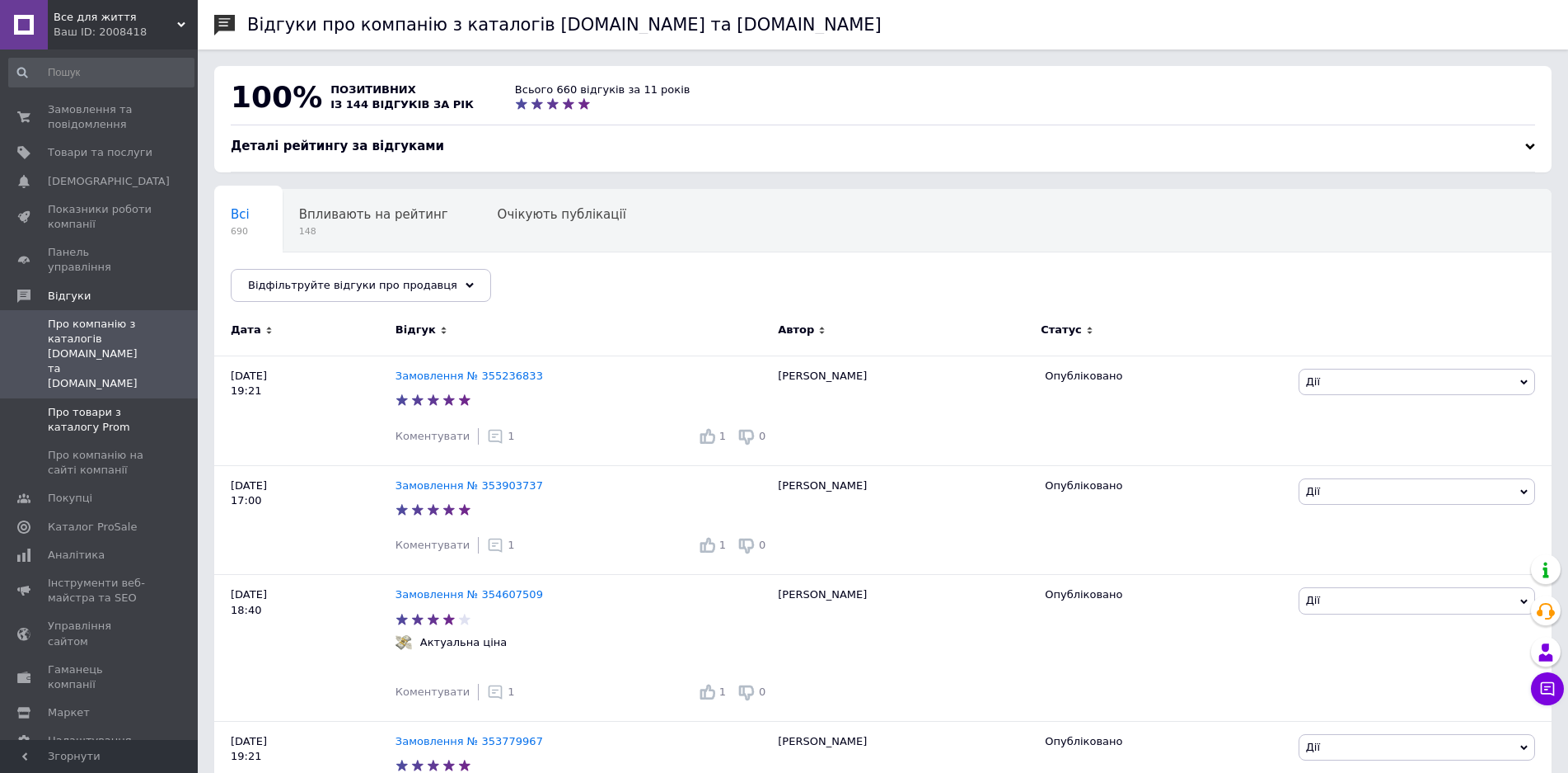
click at [105, 405] on span "Про товари з каталогу Prom" at bounding box center [99, 419] width 105 height 30
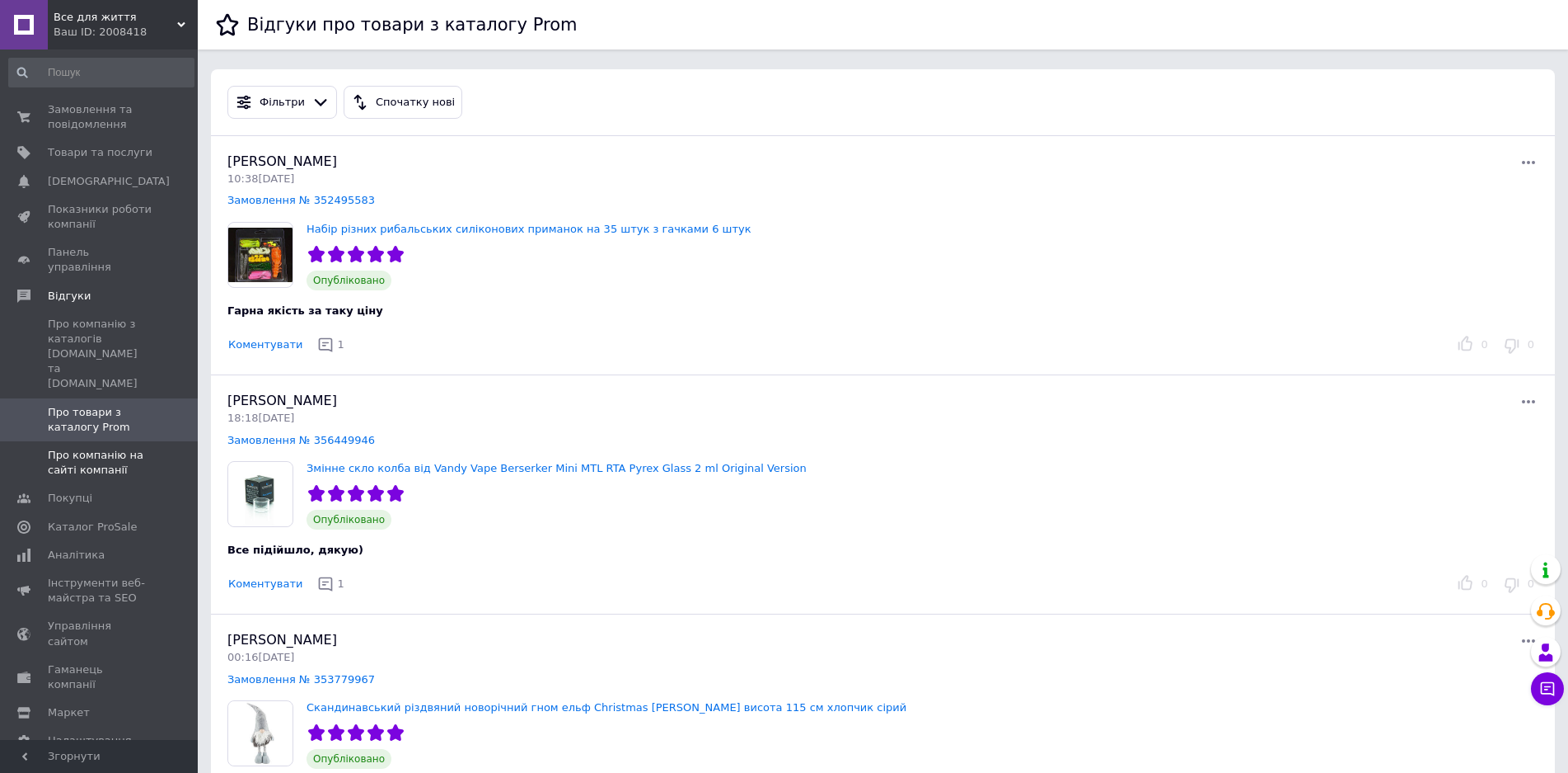
click at [107, 448] on span "Про компанію на сайті компанії" at bounding box center [99, 463] width 105 height 30
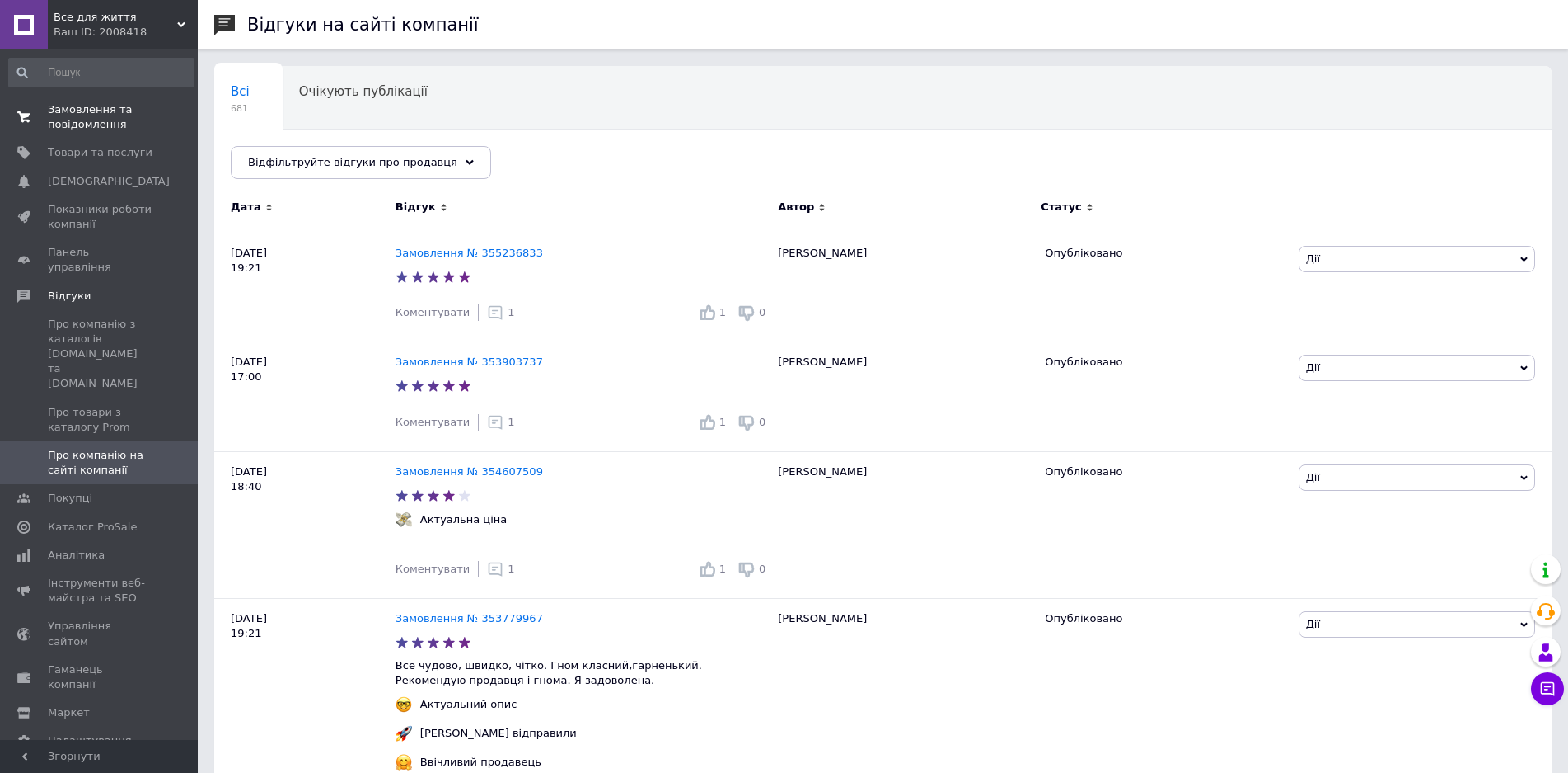
click at [109, 113] on span "Замовлення та повідомлення" at bounding box center [99, 117] width 105 height 30
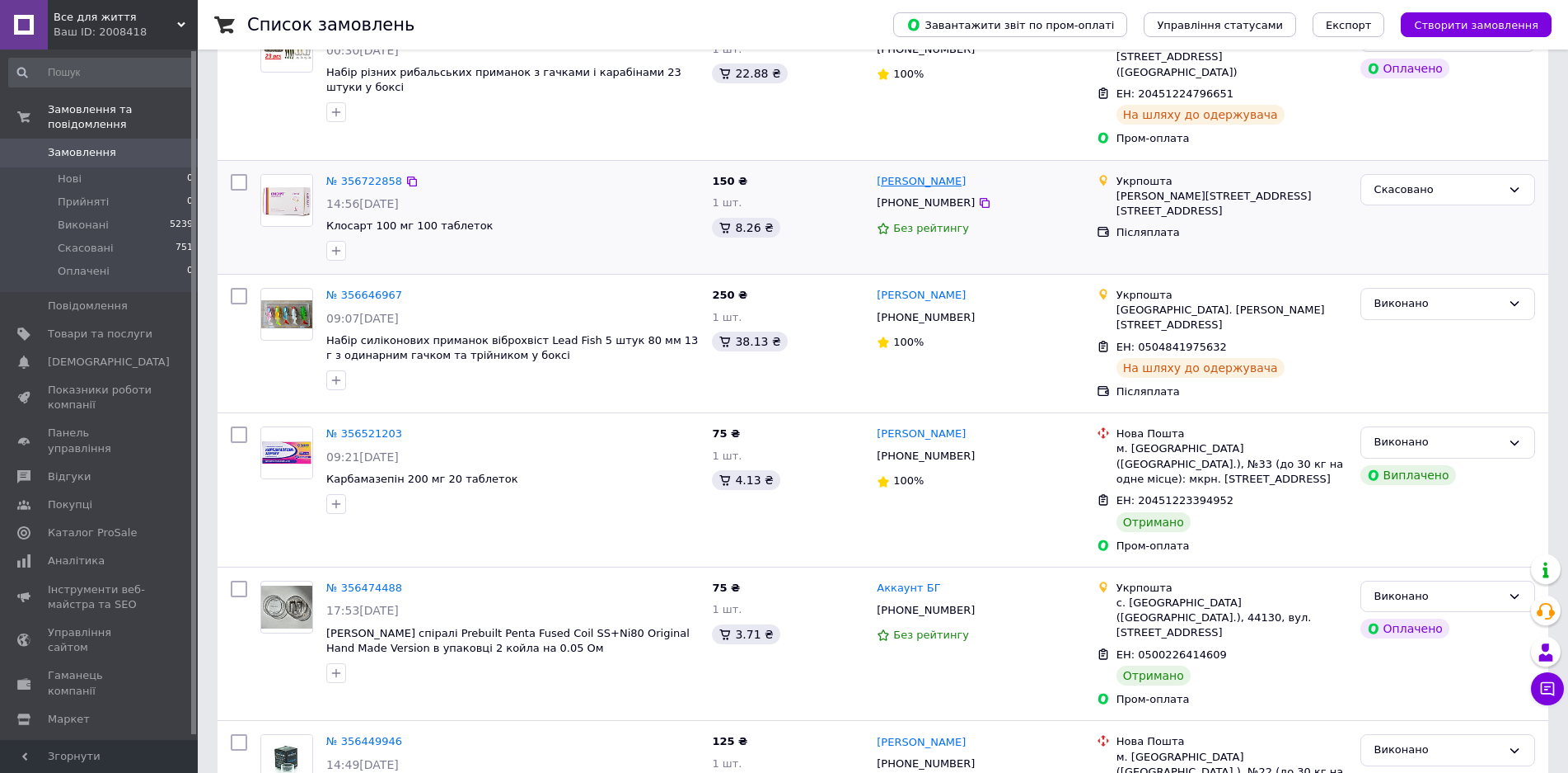
scroll to position [330, 0]
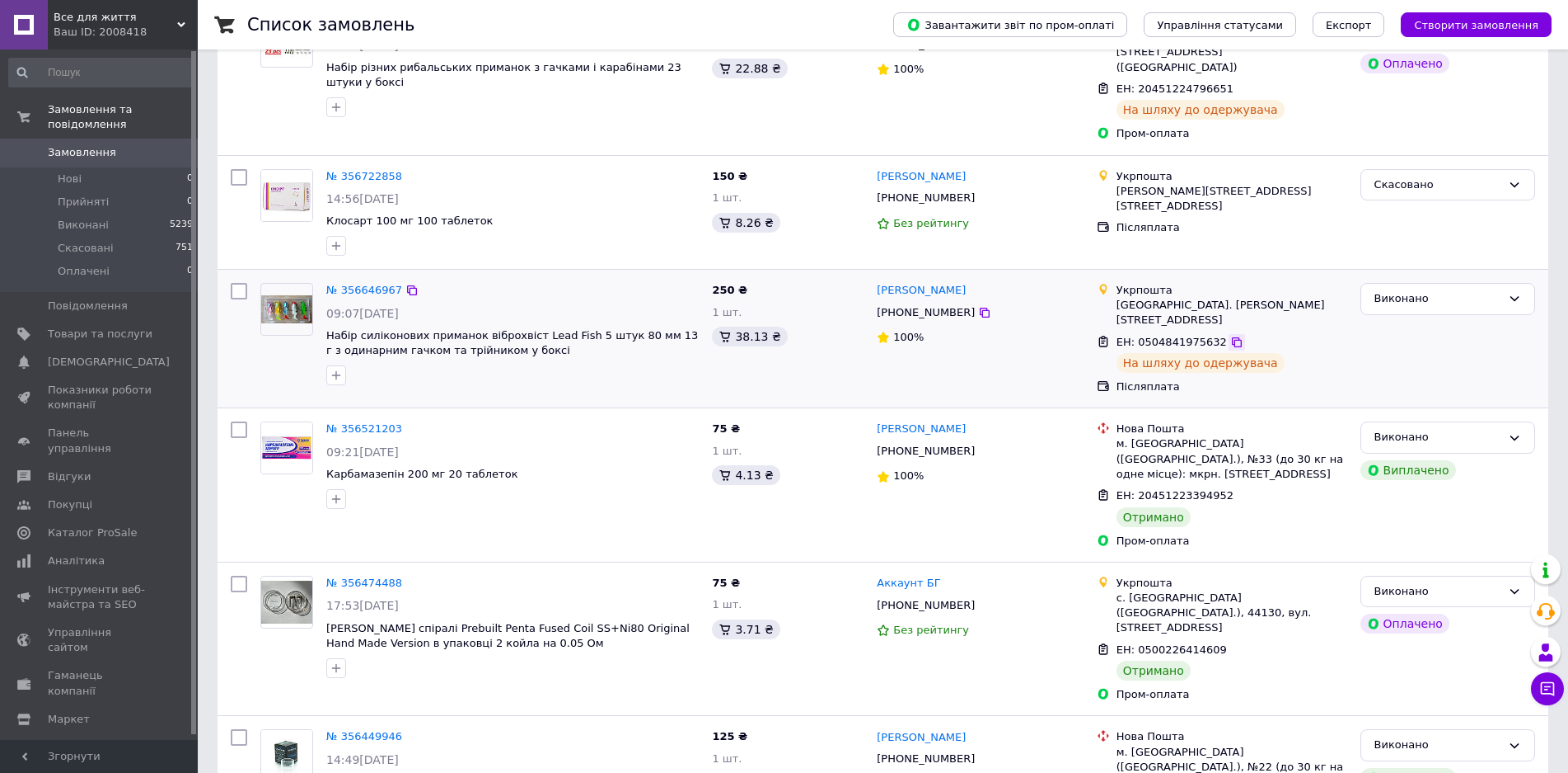
click at [1232, 337] on icon at bounding box center [1237, 341] width 10 height 10
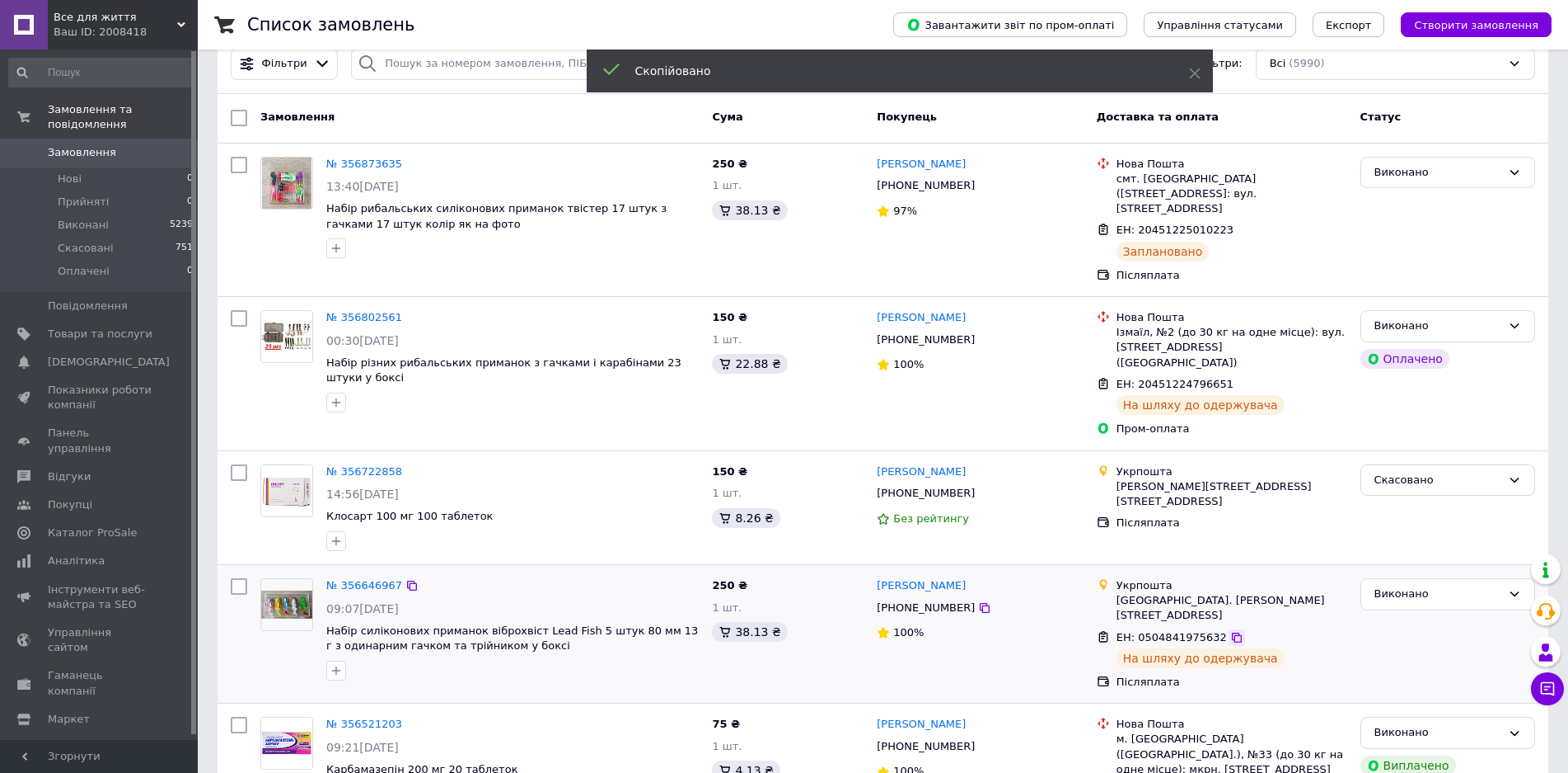
scroll to position [0, 0]
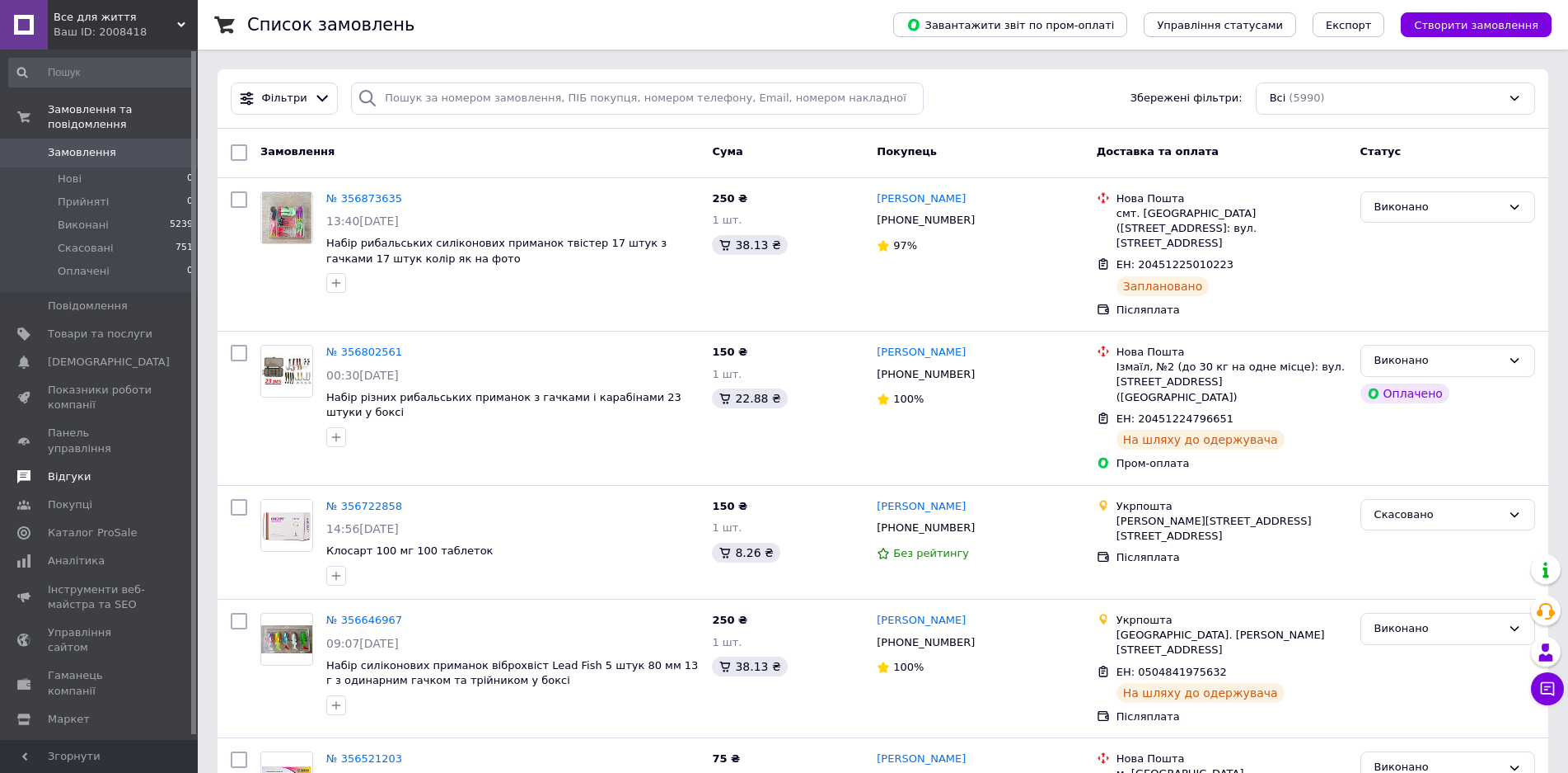
click at [113, 469] on span "Відгуки" at bounding box center [99, 476] width 105 height 15
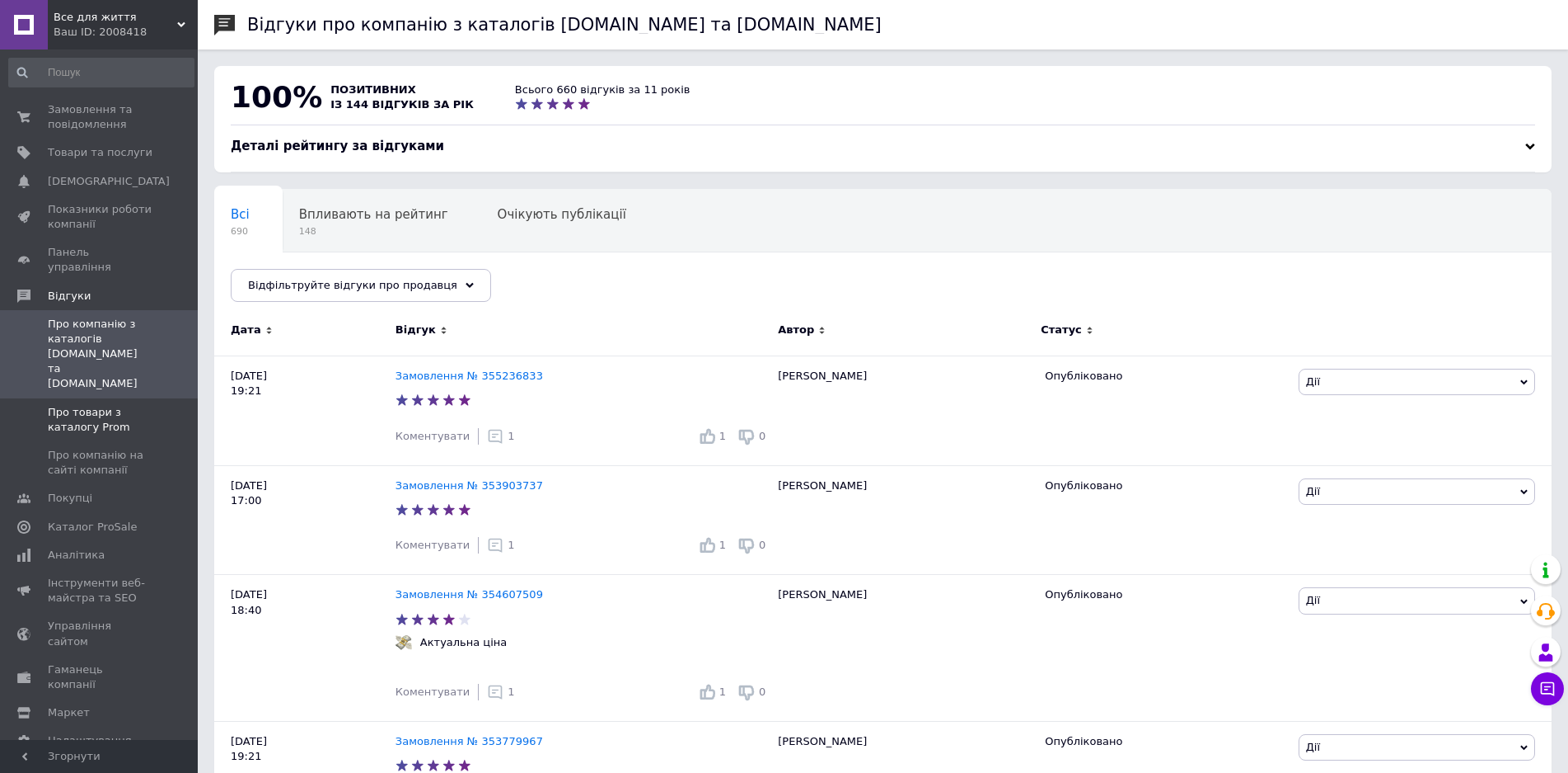
click at [96, 405] on span "Про товари з каталогу Prom" at bounding box center [99, 419] width 105 height 30
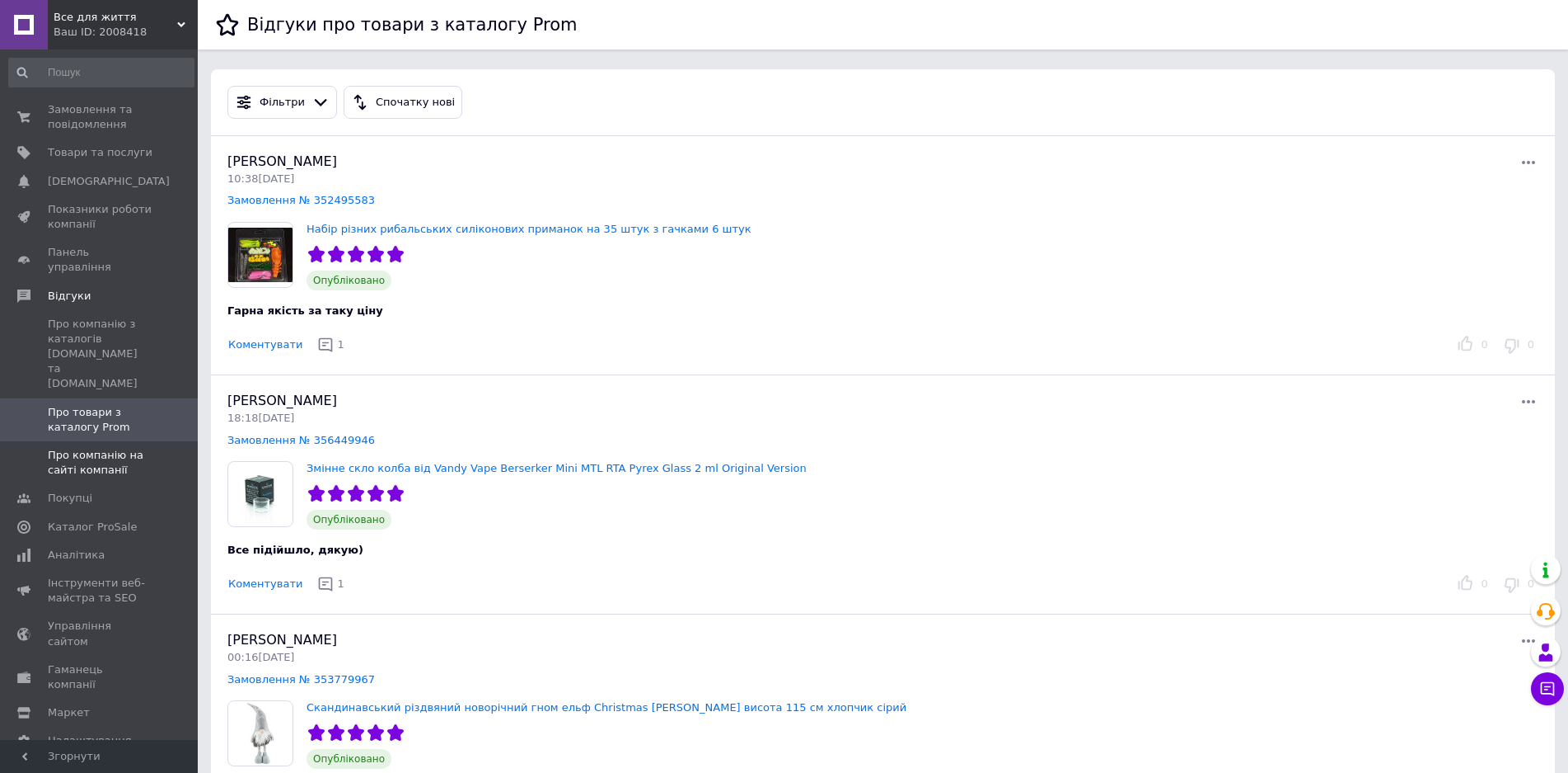
click at [105, 448] on span "Про компанію на сайті компанії" at bounding box center [99, 463] width 105 height 30
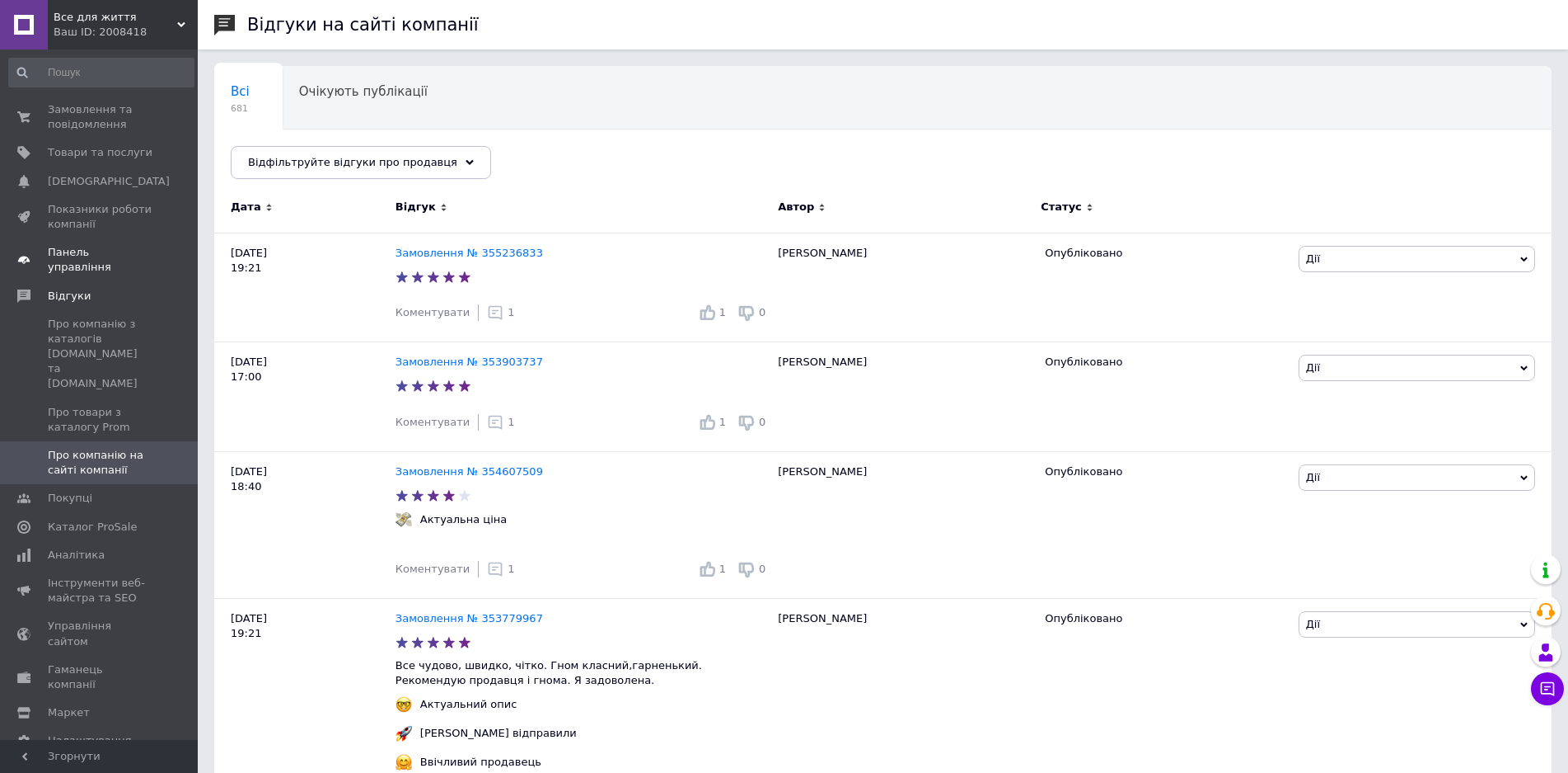
click at [121, 251] on span "Панель управління" at bounding box center [99, 259] width 105 height 30
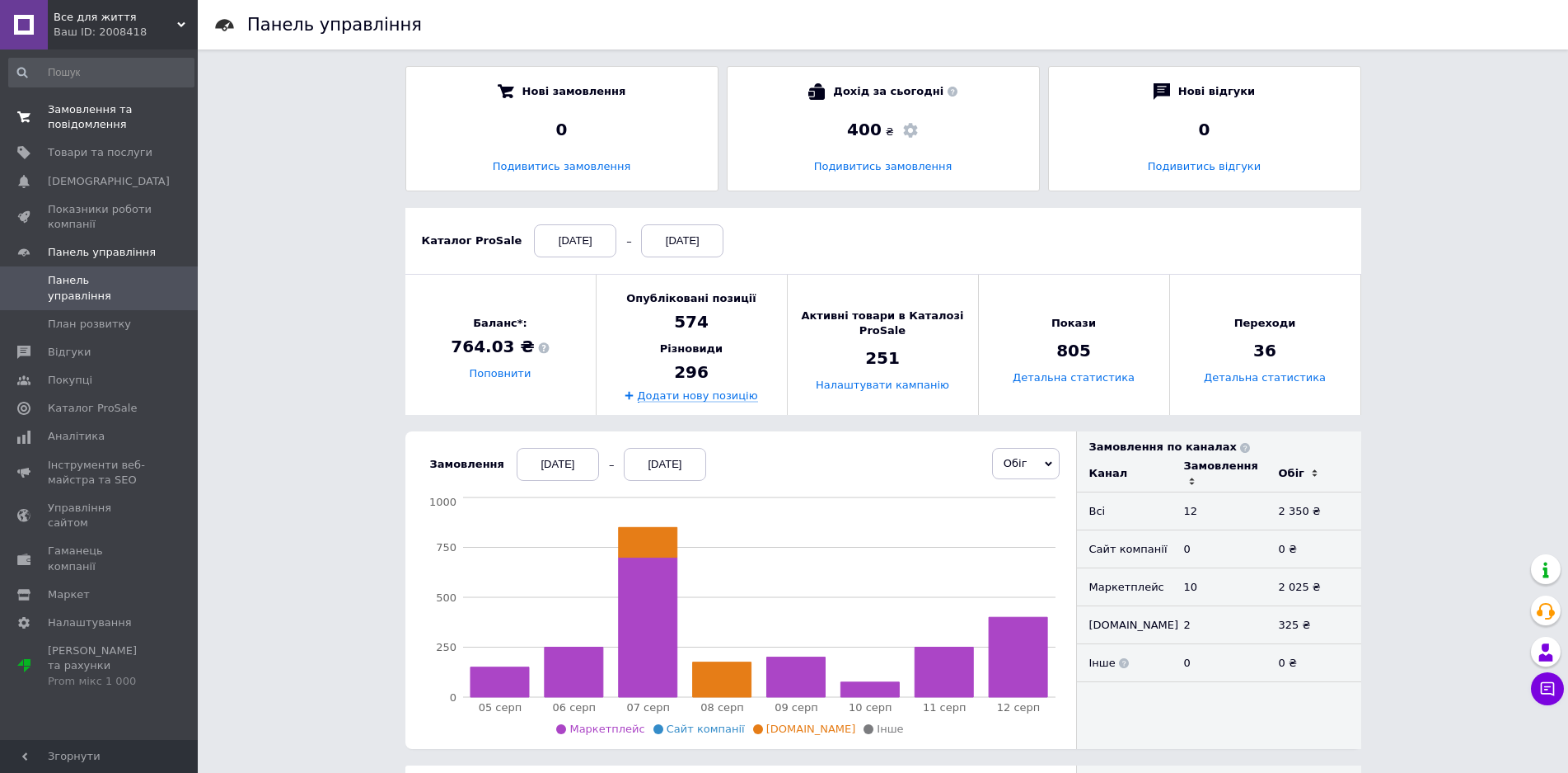
click at [109, 121] on span "Замовлення та повідомлення" at bounding box center [99, 117] width 105 height 30
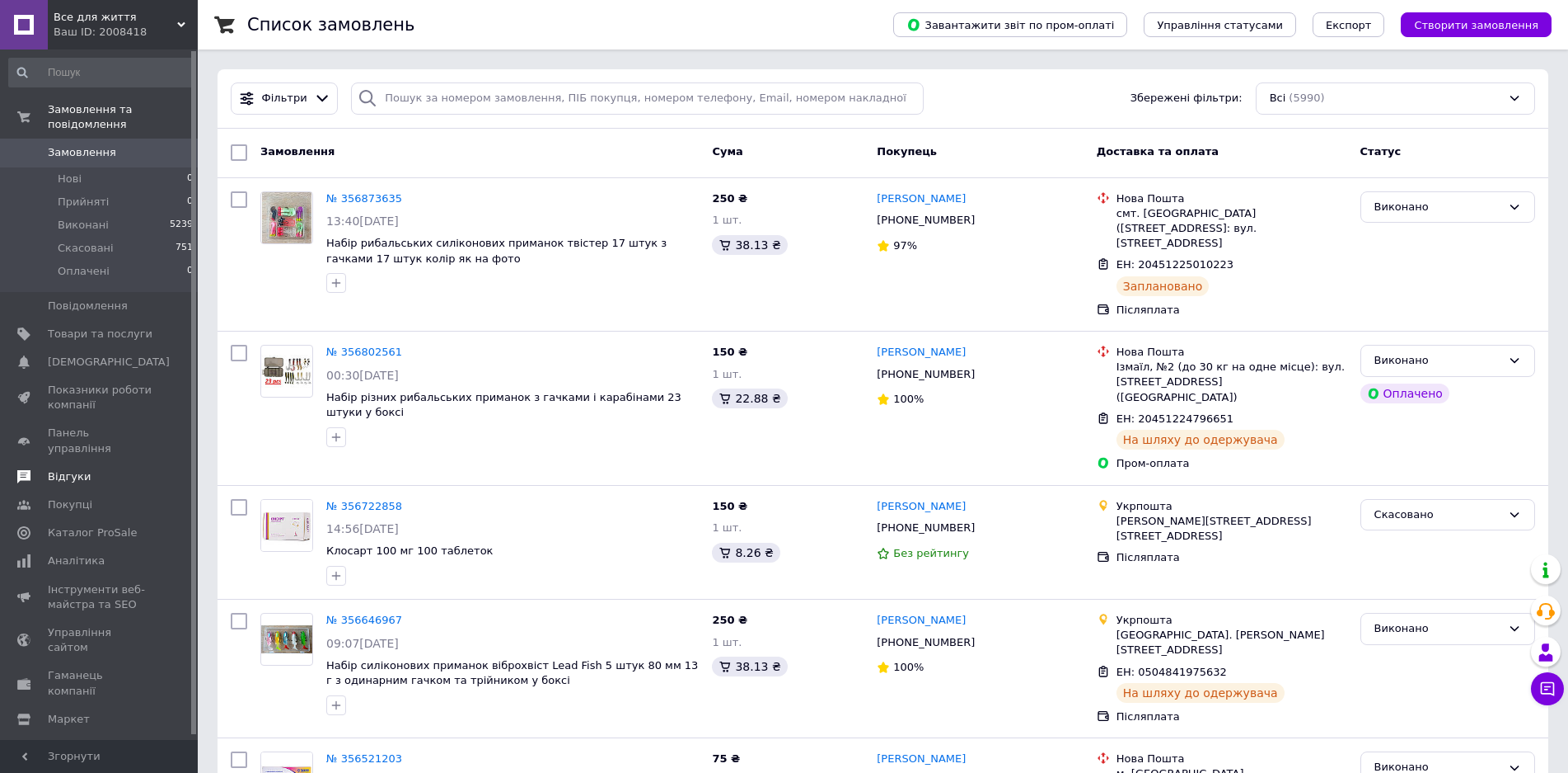
click at [97, 469] on span "Відгуки" at bounding box center [99, 476] width 105 height 15
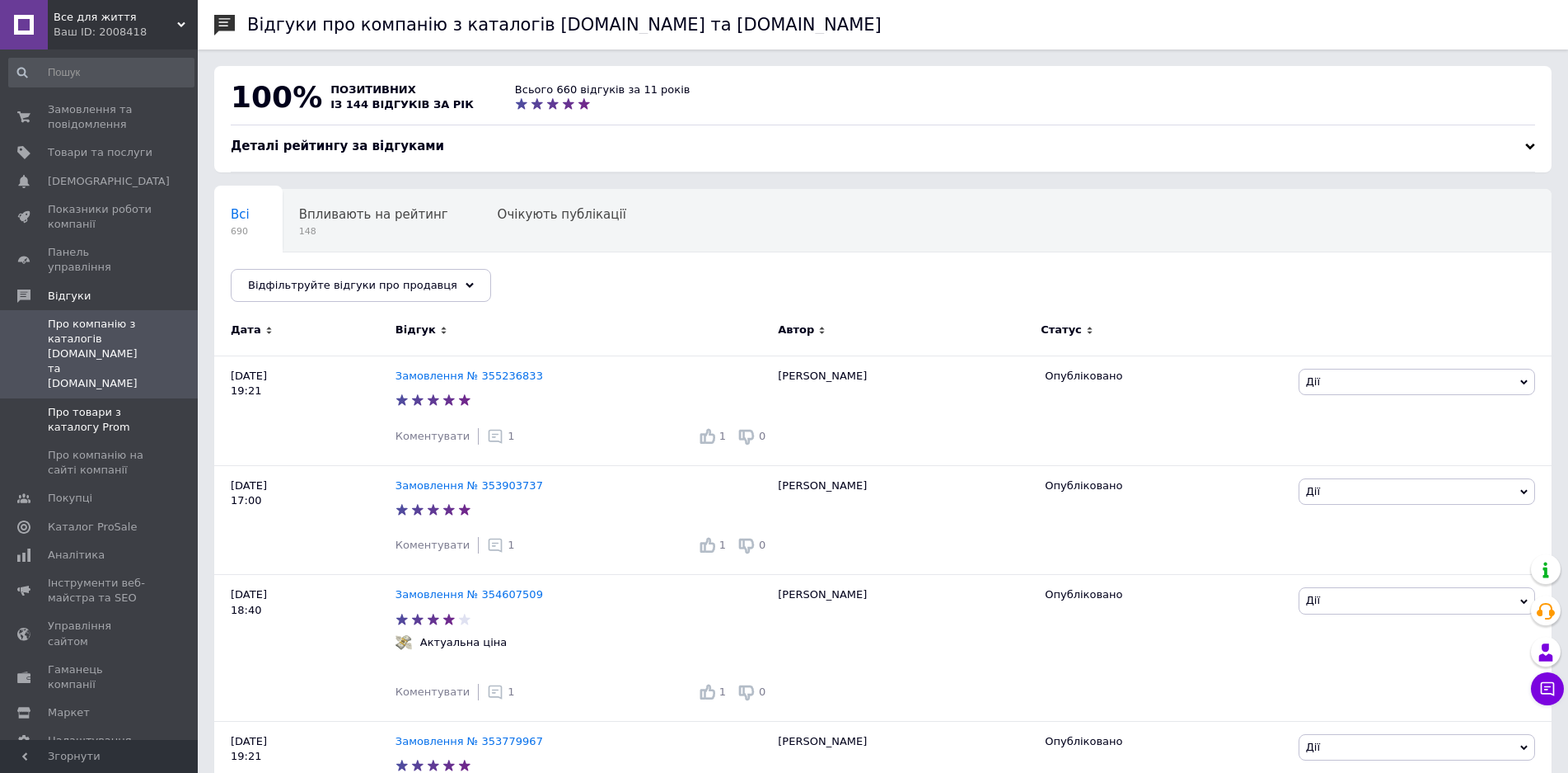
click at [86, 405] on span "Про товари з каталогу Prom" at bounding box center [99, 419] width 105 height 30
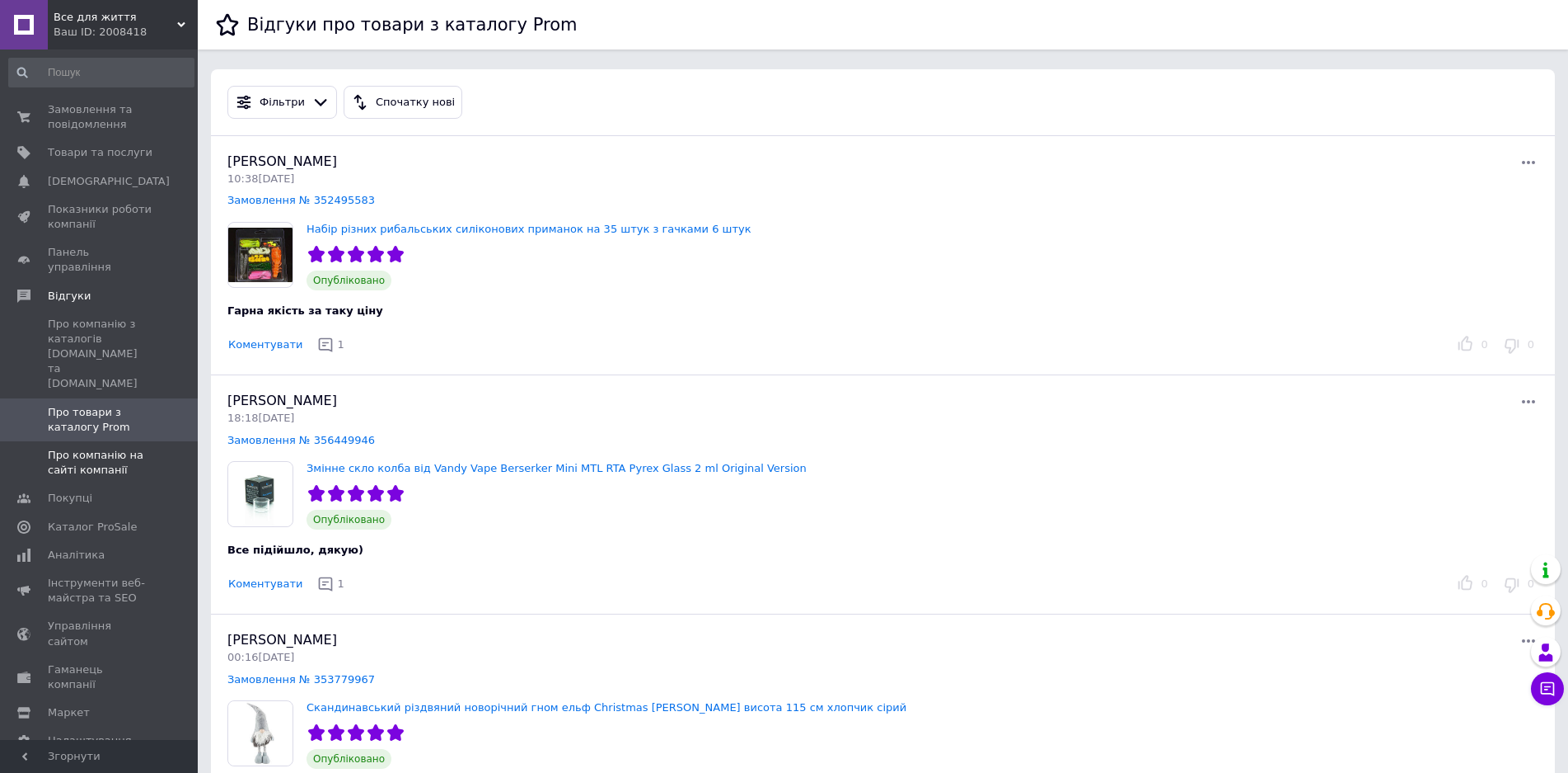
click at [94, 448] on span "Про компанію на сайті компанії" at bounding box center [99, 463] width 105 height 30
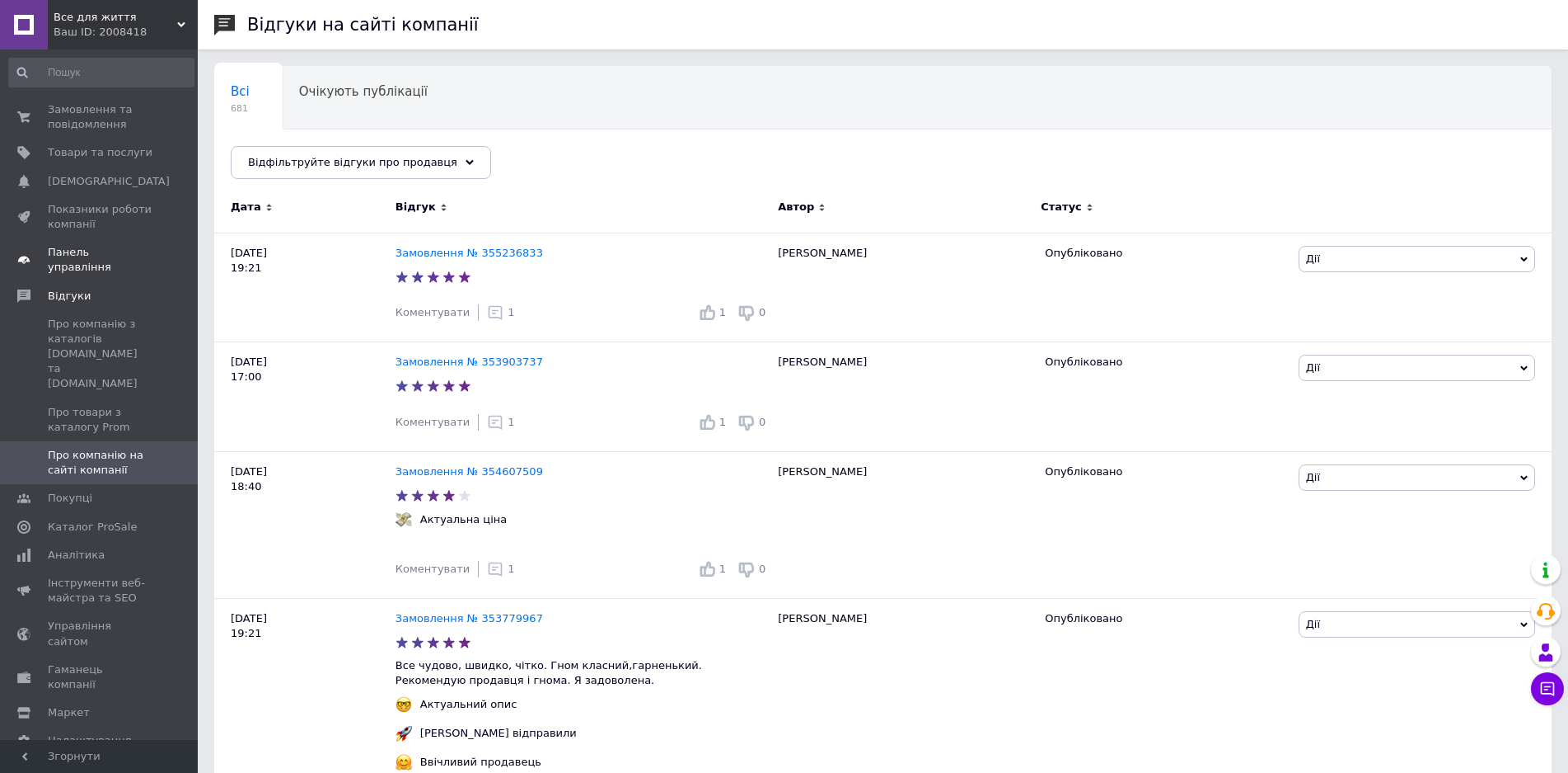
click at [103, 254] on span "Панель управління" at bounding box center [99, 259] width 105 height 30
